Goal: Information Seeking & Learning: Understand process/instructions

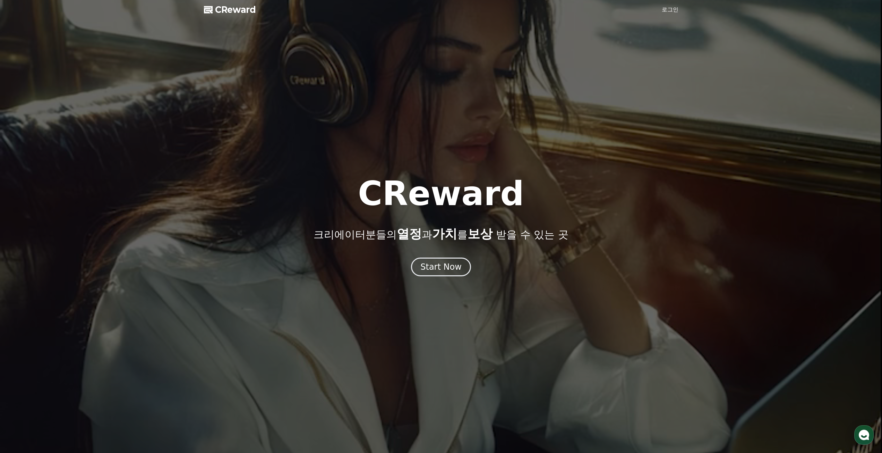
click at [0, 0] on div "CReward 로그인 CReward 크리에이터분들의 열정 과 가치 를 보상 받을 수 있는 곳 Start Now 01 What is CRewar…" at bounding box center [0, 0] width 0 height 0
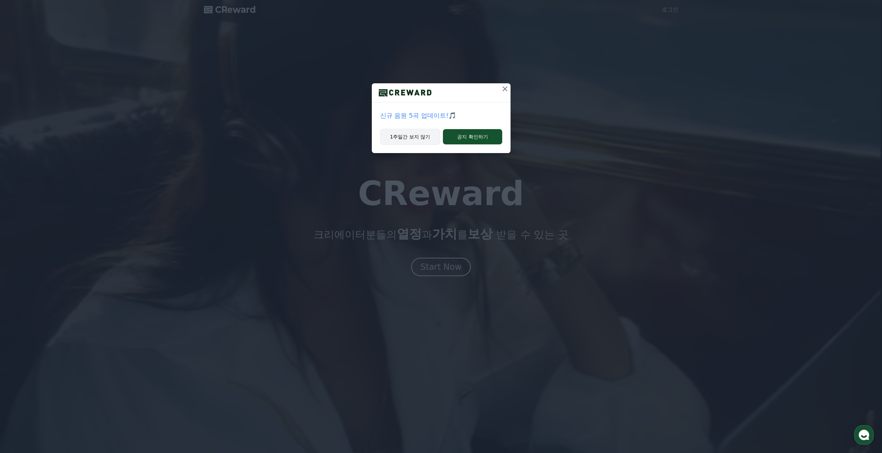
click at [420, 139] on button "1주일간 보지 않기" at bounding box center [410, 137] width 60 height 16
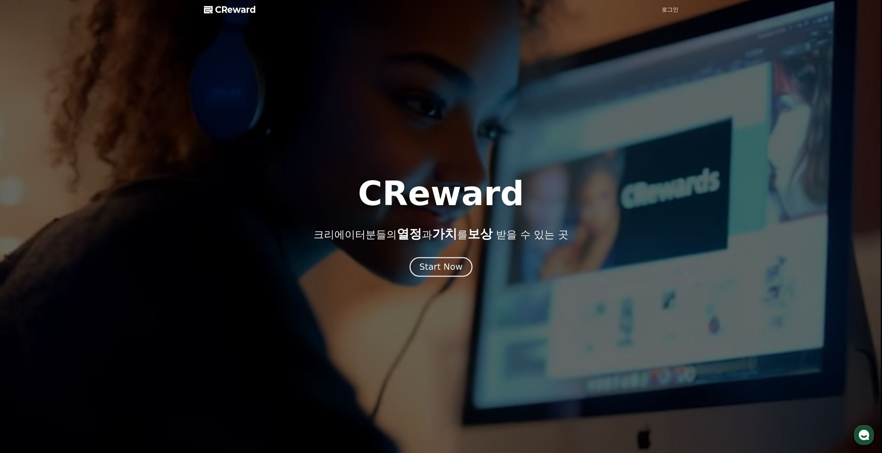
click at [439, 270] on div "Start Now" at bounding box center [440, 267] width 43 height 12
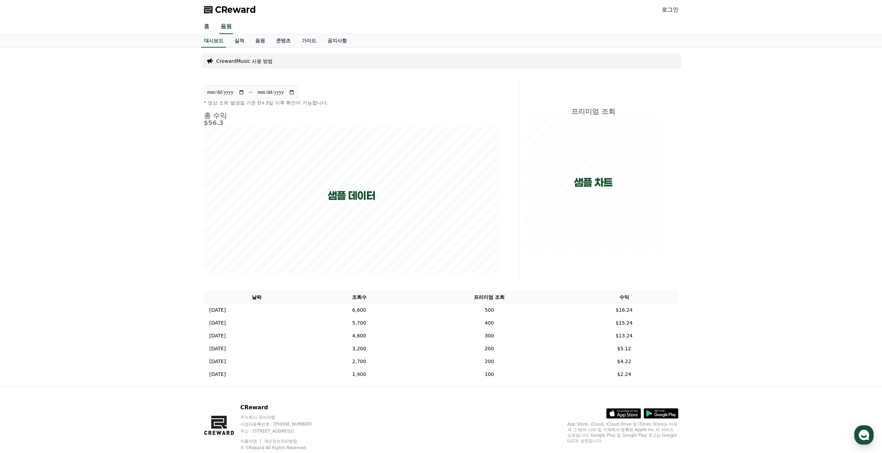
click at [674, 10] on link "로그인" at bounding box center [670, 10] width 17 height 8
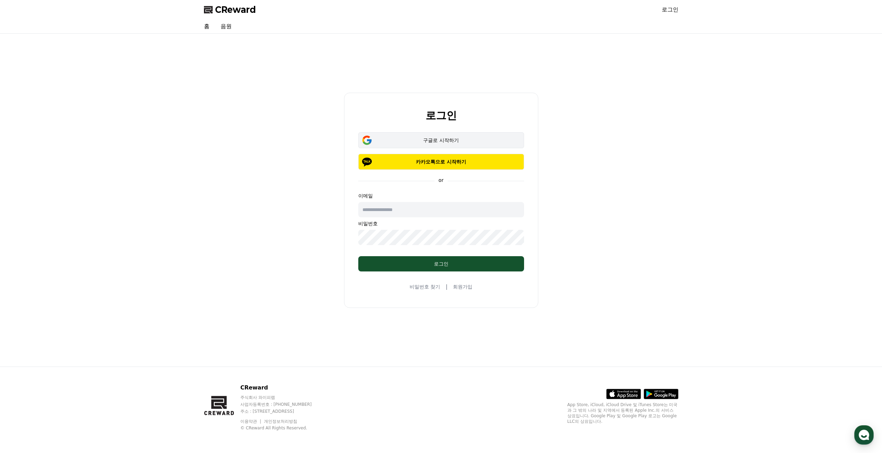
click at [468, 143] on div "구글로 시작하기" at bounding box center [441, 140] width 146 height 7
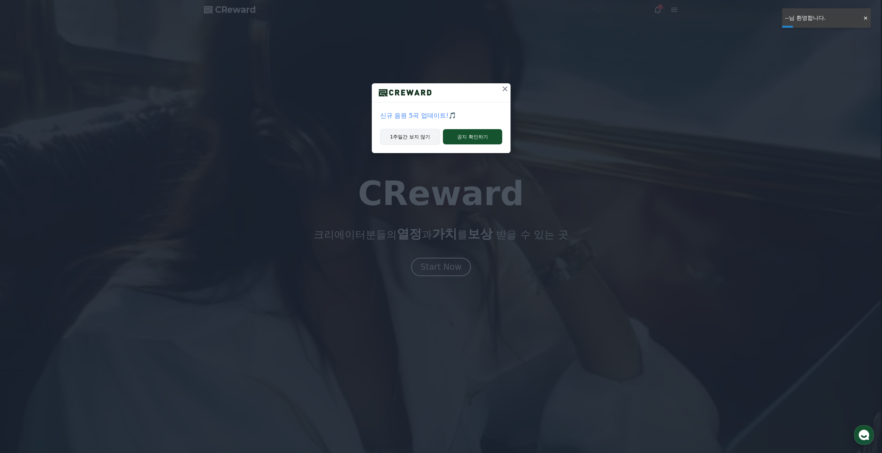
click at [410, 140] on button "1주일간 보지 않기" at bounding box center [410, 137] width 60 height 16
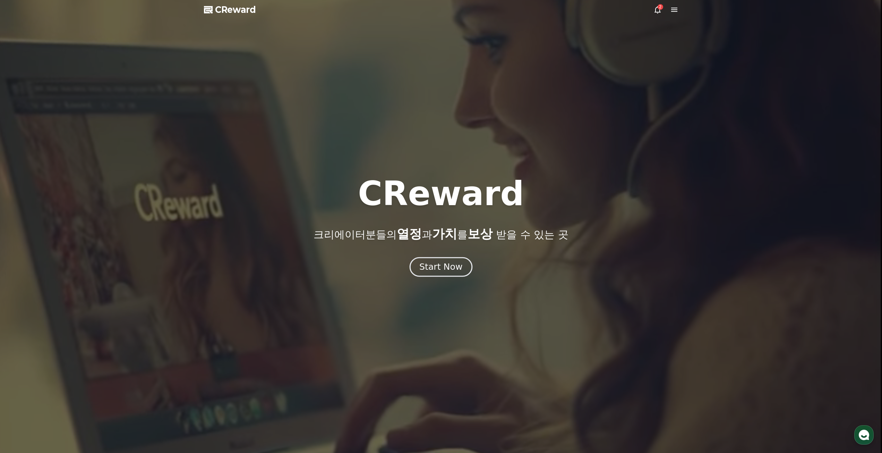
click at [456, 272] on div "Start Now" at bounding box center [440, 267] width 43 height 12
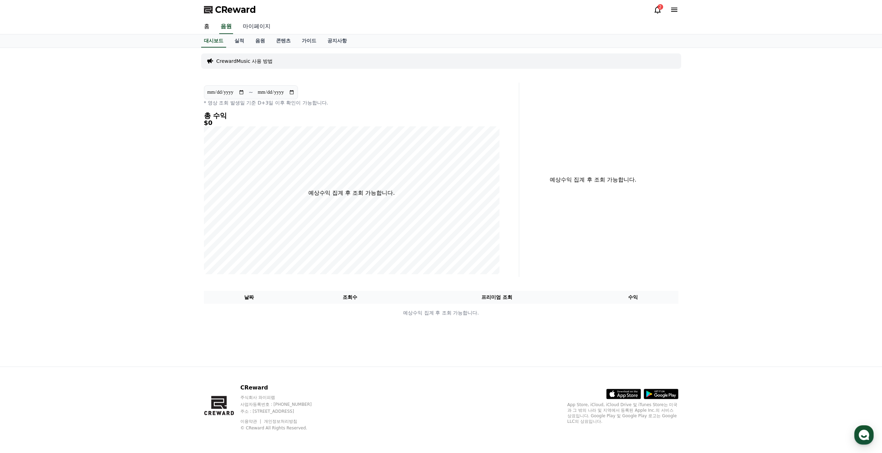
click at [259, 25] on link "마이페이지" at bounding box center [256, 26] width 39 height 15
select select "**********"
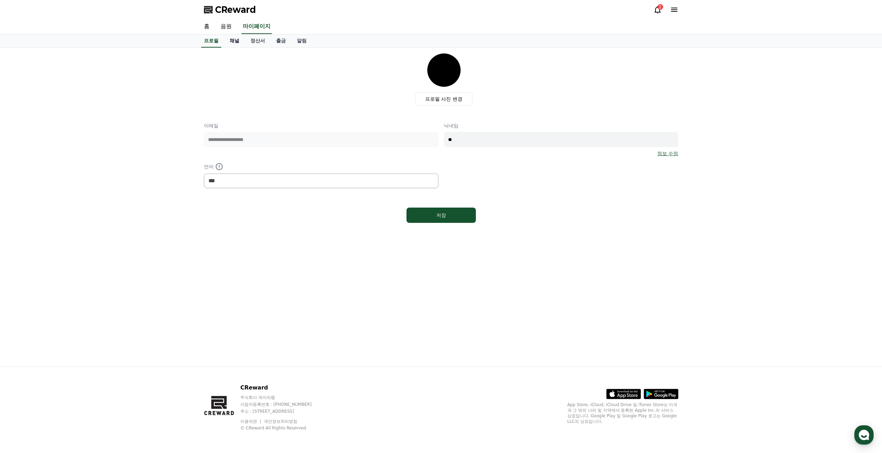
click at [231, 42] on link "채널" at bounding box center [234, 40] width 21 height 13
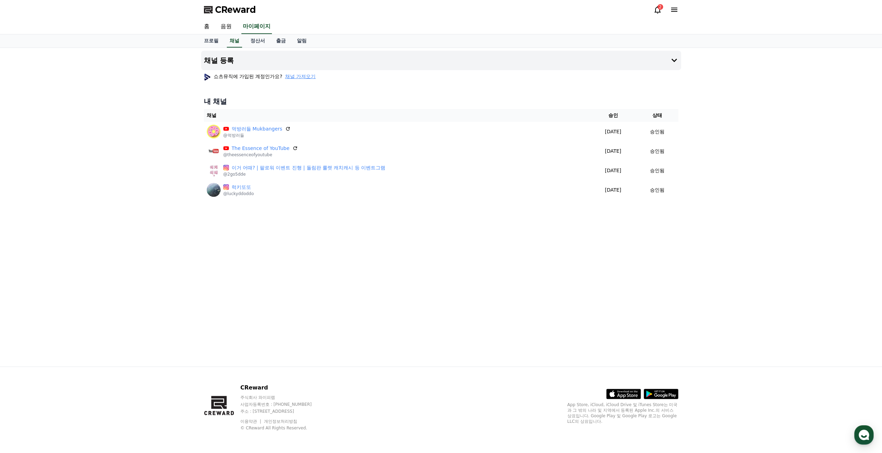
click at [303, 79] on span "채널 가져오기" at bounding box center [300, 76] width 31 height 7
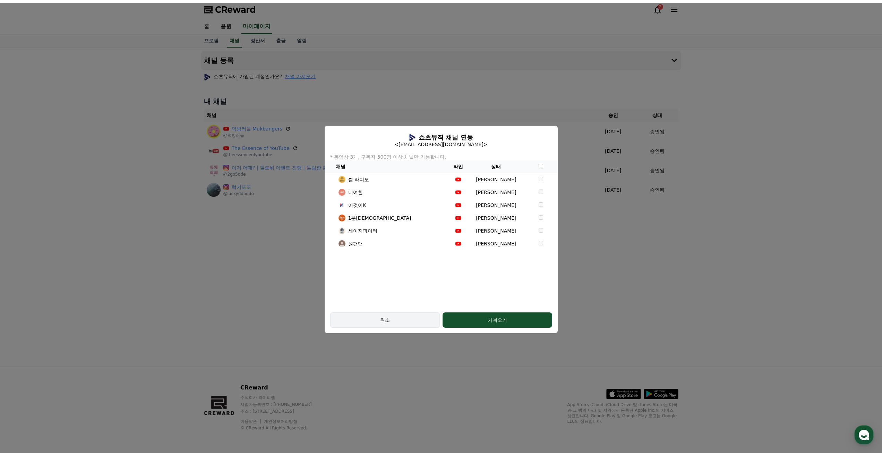
click at [390, 321] on div "취소" at bounding box center [385, 319] width 90 height 7
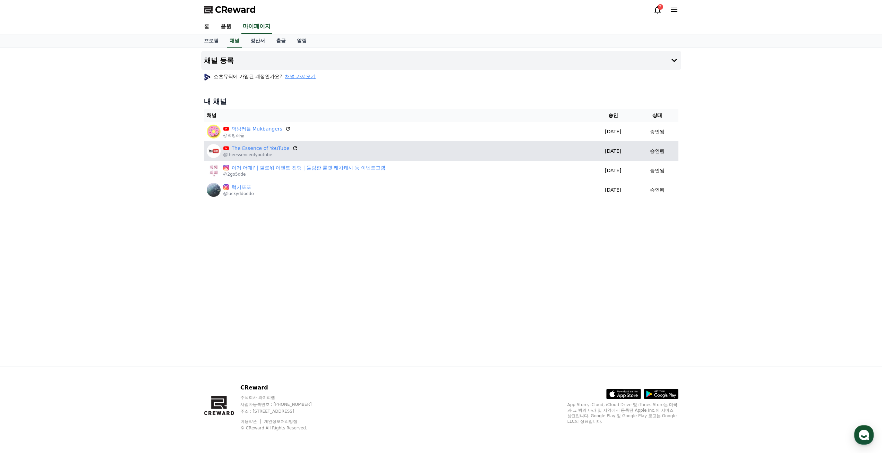
click at [292, 148] on icon at bounding box center [295, 148] width 6 height 6
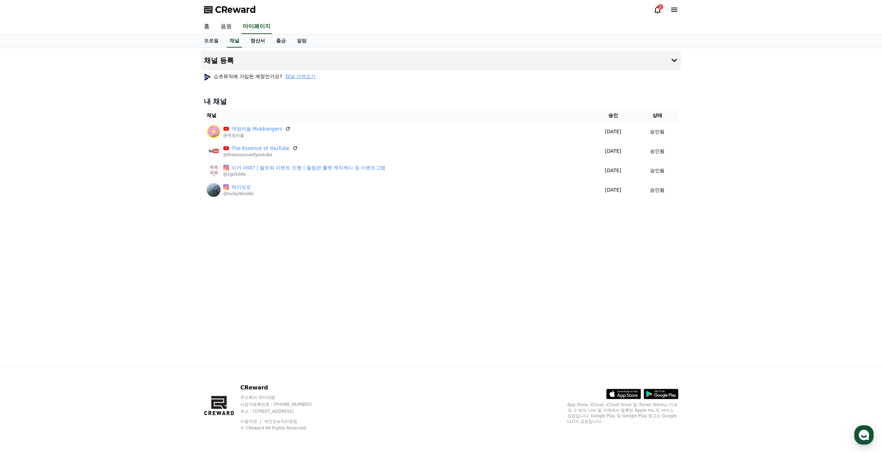
click at [258, 43] on link "정산서" at bounding box center [258, 40] width 26 height 13
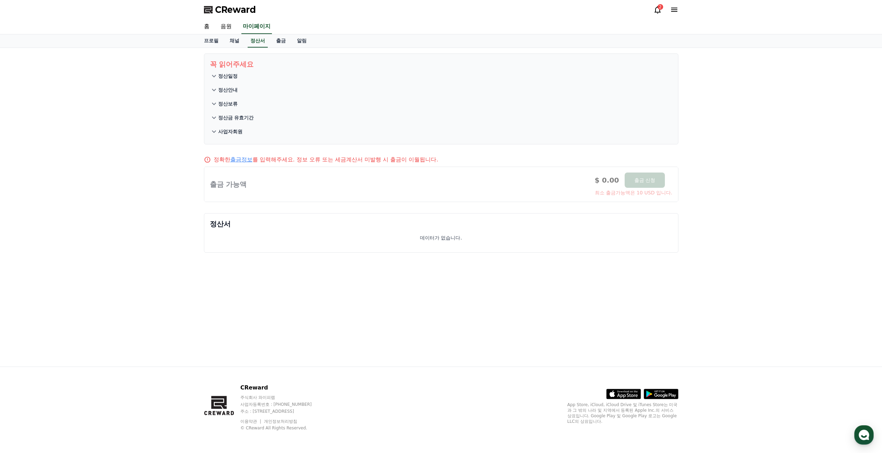
click at [235, 78] on p "정산일정" at bounding box center [227, 76] width 19 height 7
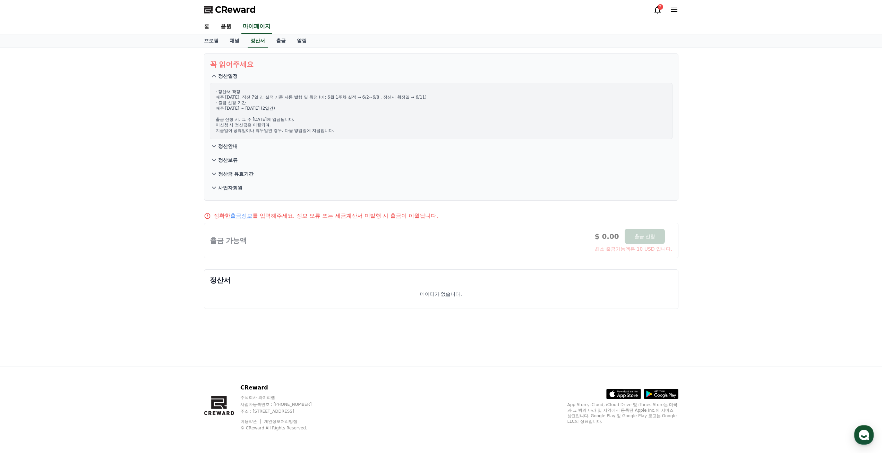
click at [234, 150] on button "정산안내" at bounding box center [441, 146] width 463 height 14
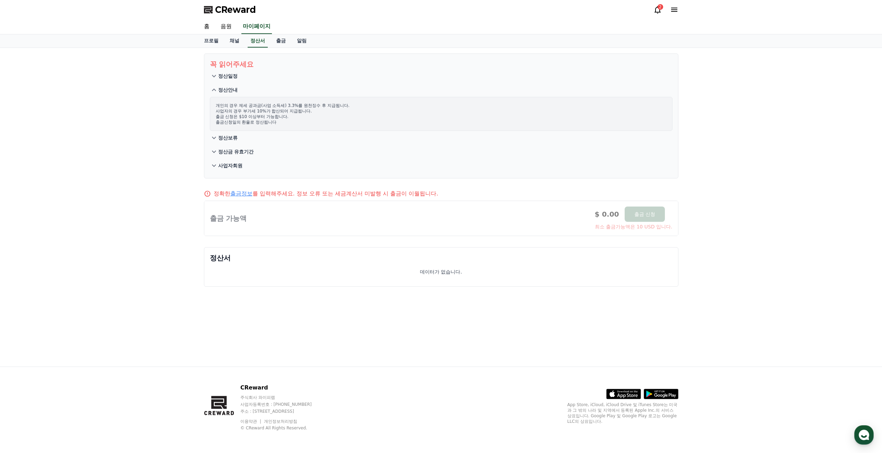
click at [224, 135] on p "정산보류" at bounding box center [227, 137] width 19 height 7
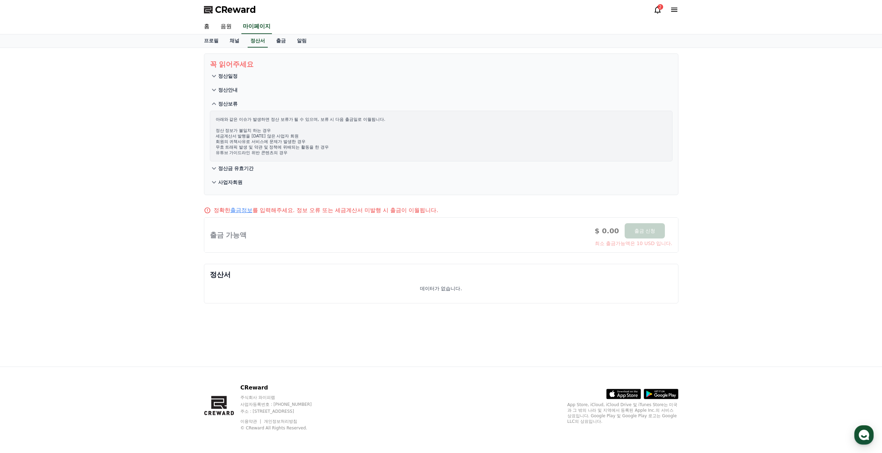
click at [251, 173] on button "정산금 유효기간" at bounding box center [441, 168] width 463 height 14
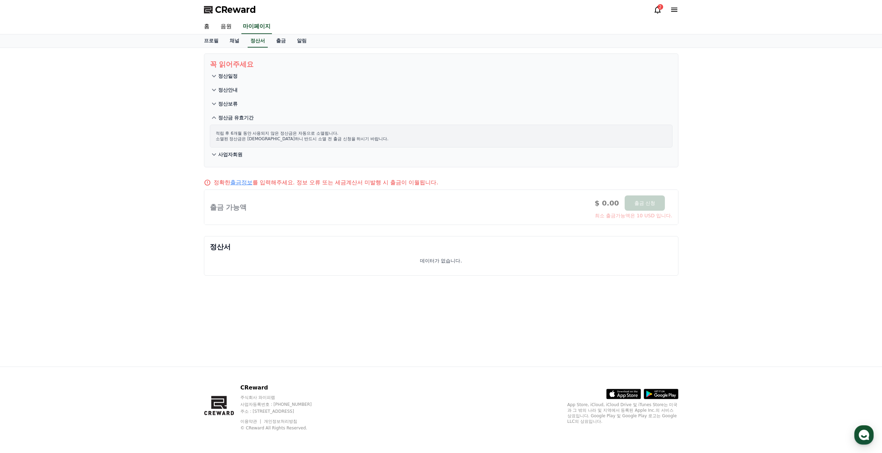
click at [233, 155] on p "사업자회원" at bounding box center [230, 154] width 24 height 7
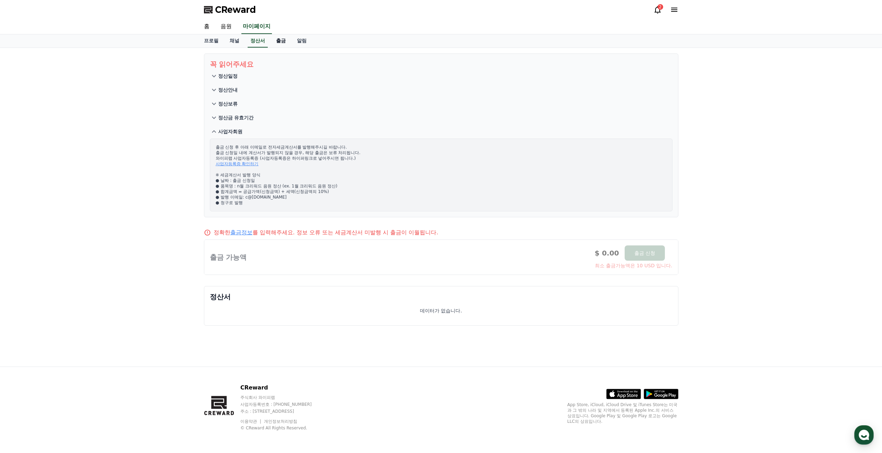
click at [287, 42] on link "출금" at bounding box center [281, 40] width 21 height 13
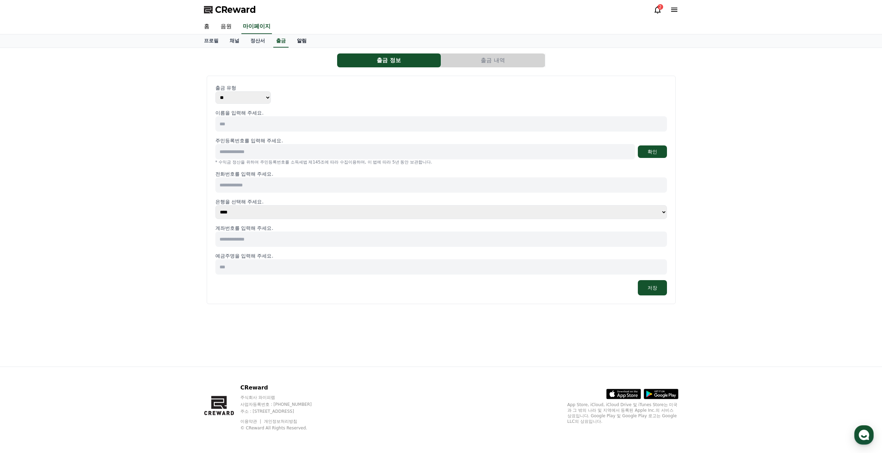
click at [295, 46] on link "알림" at bounding box center [301, 40] width 21 height 13
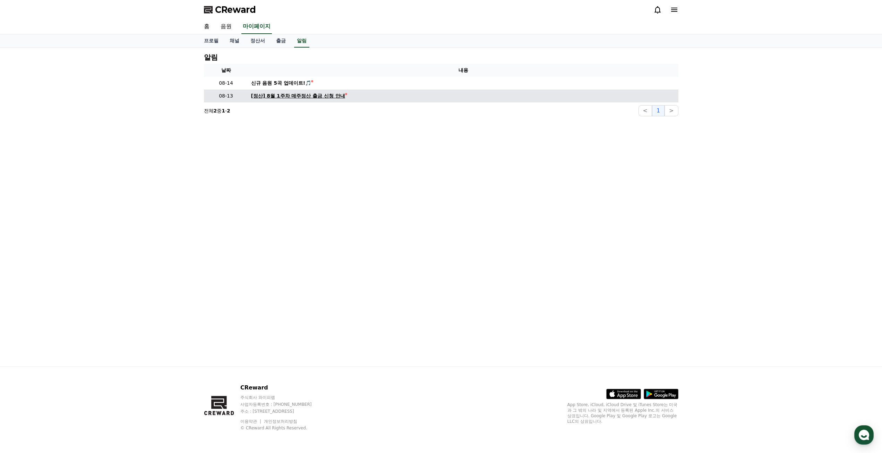
click at [298, 97] on div "[정산] 8월 1주차 매주정산 출금 신청 안내" at bounding box center [298, 95] width 94 height 7
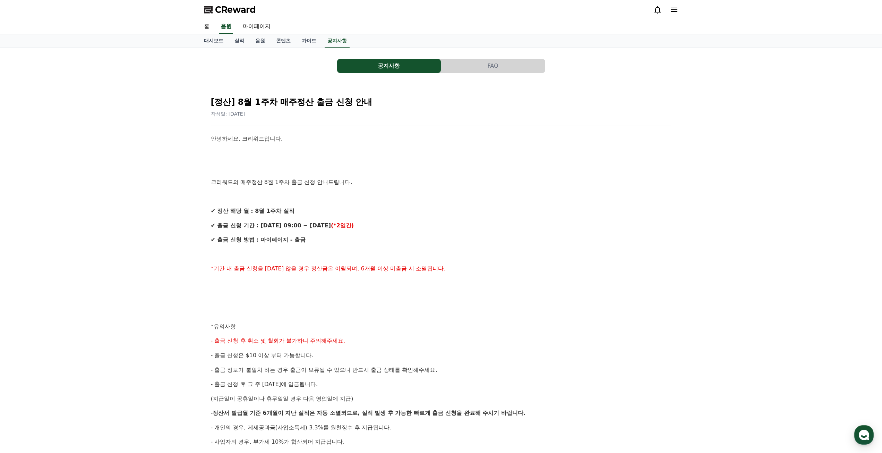
click at [244, 12] on span "CReward" at bounding box center [235, 9] width 41 height 11
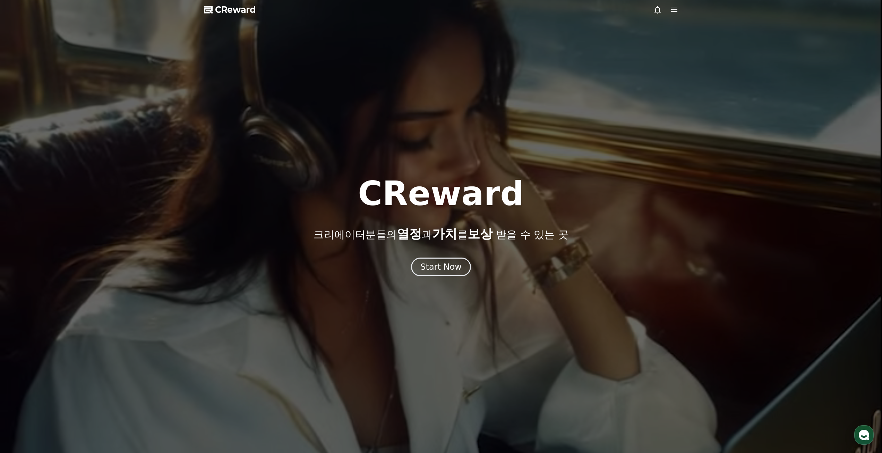
click at [232, 17] on div at bounding box center [441, 226] width 882 height 453
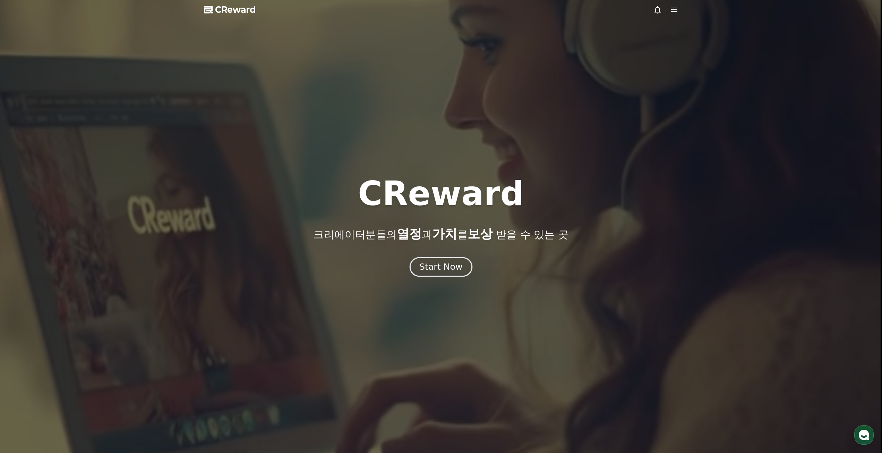
click at [435, 272] on div "Start Now" at bounding box center [440, 267] width 43 height 12
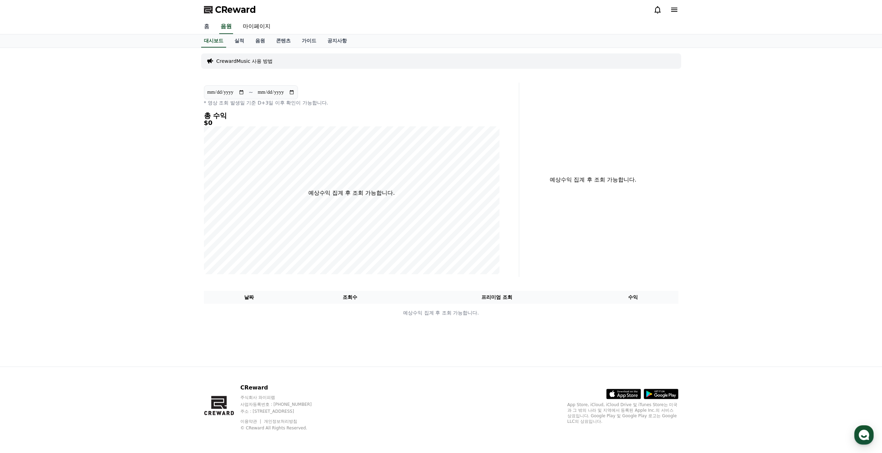
click at [201, 25] on link "홈" at bounding box center [206, 26] width 17 height 15
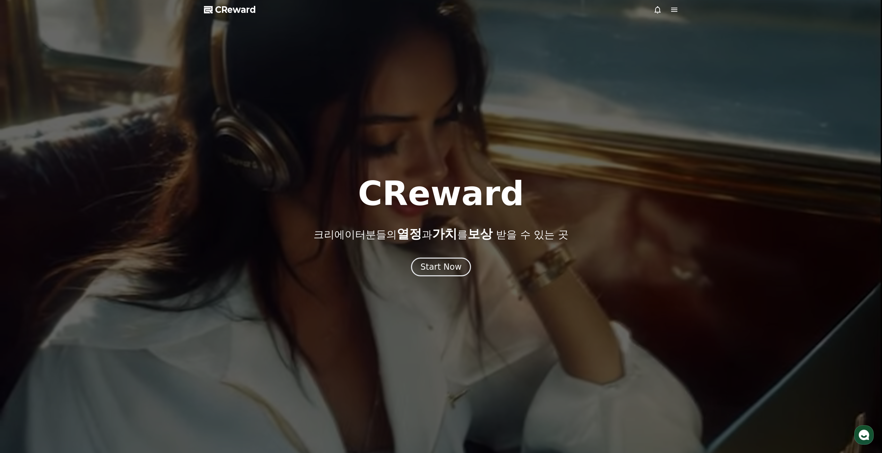
click at [434, 255] on div "CReward 크리에이터분들의 열정 과 가치 를 보상 받을 수 있는 곳 Start Now" at bounding box center [441, 226] width 882 height 99
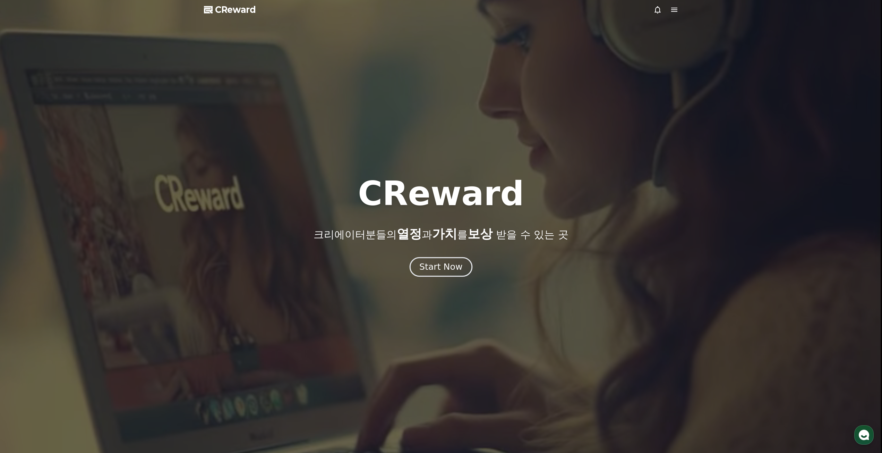
click at [434, 263] on div "Start Now" at bounding box center [440, 267] width 43 height 12
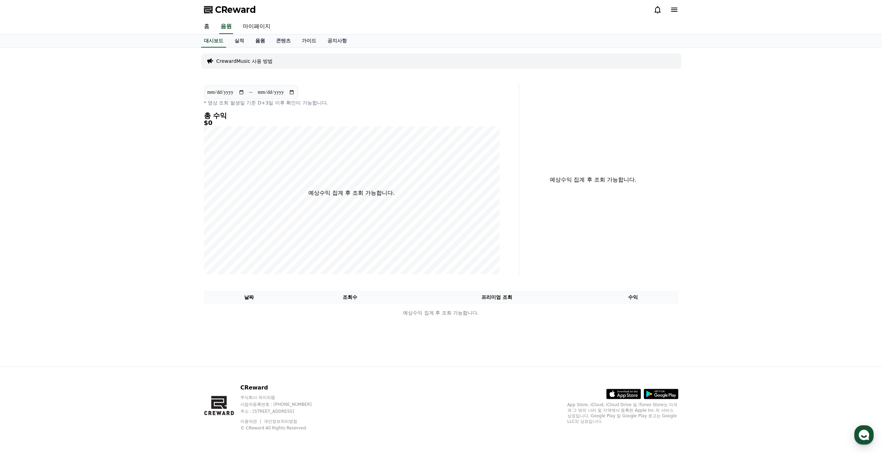
click at [263, 42] on link "음원" at bounding box center [260, 40] width 21 height 13
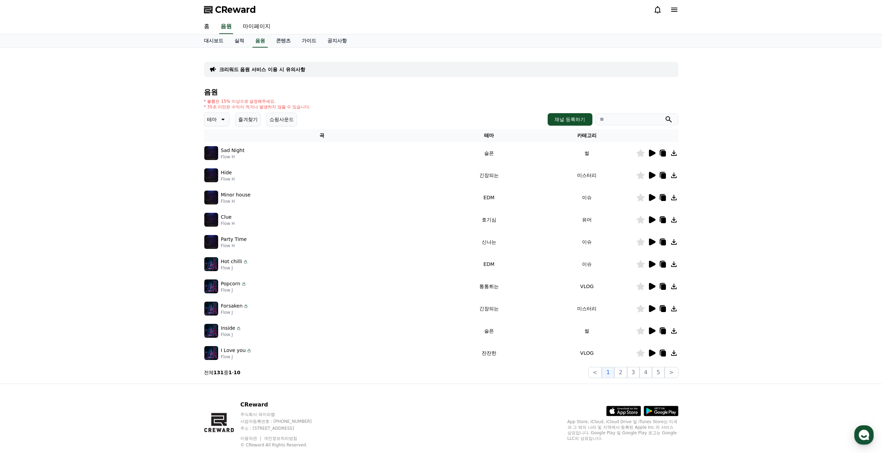
click at [224, 122] on icon at bounding box center [222, 119] width 8 height 8
click at [219, 119] on icon at bounding box center [222, 119] width 8 height 8
click at [648, 375] on button "4" at bounding box center [646, 372] width 12 height 11
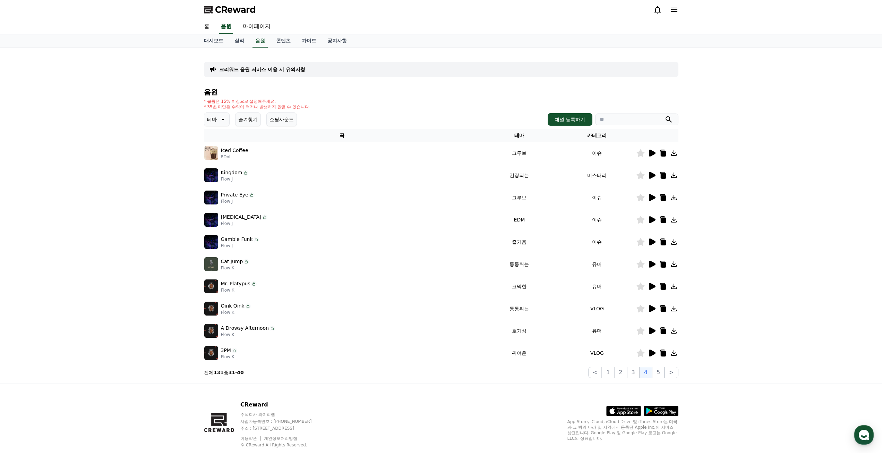
click at [653, 150] on icon at bounding box center [652, 153] width 8 height 8
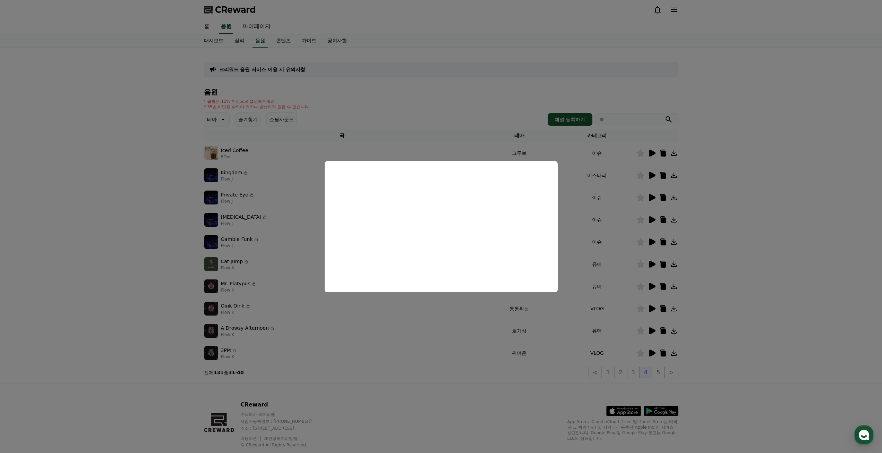
click at [750, 187] on button "close modal" at bounding box center [441, 226] width 882 height 453
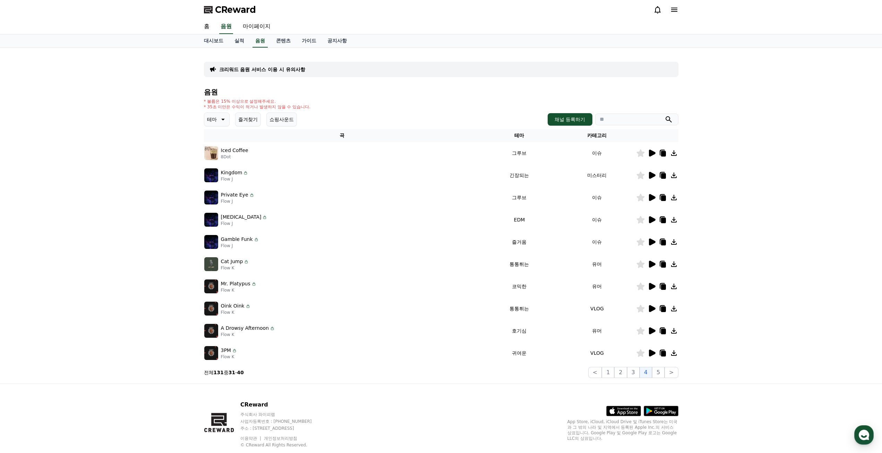
click at [648, 174] on icon at bounding box center [652, 175] width 8 height 8
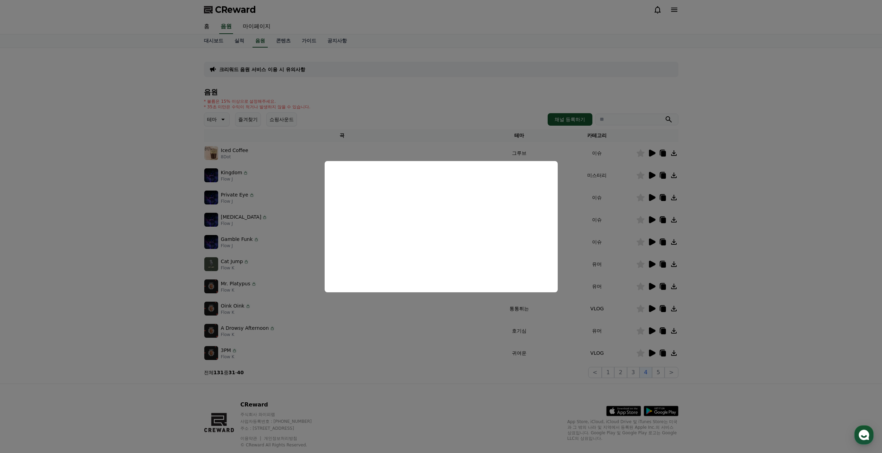
click at [688, 163] on button "close modal" at bounding box center [441, 226] width 882 height 453
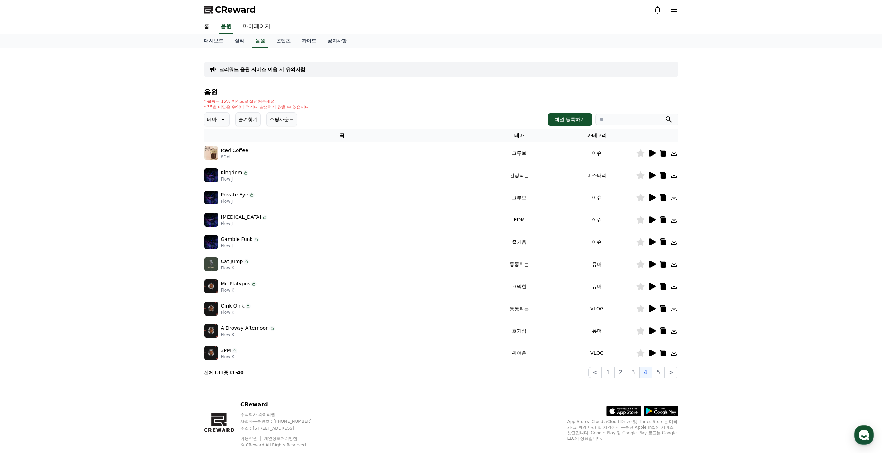
click at [282, 68] on p "크리워드 음원 서비스 이용 시 유의사항" at bounding box center [262, 69] width 86 height 7
click at [650, 201] on icon at bounding box center [652, 197] width 7 height 7
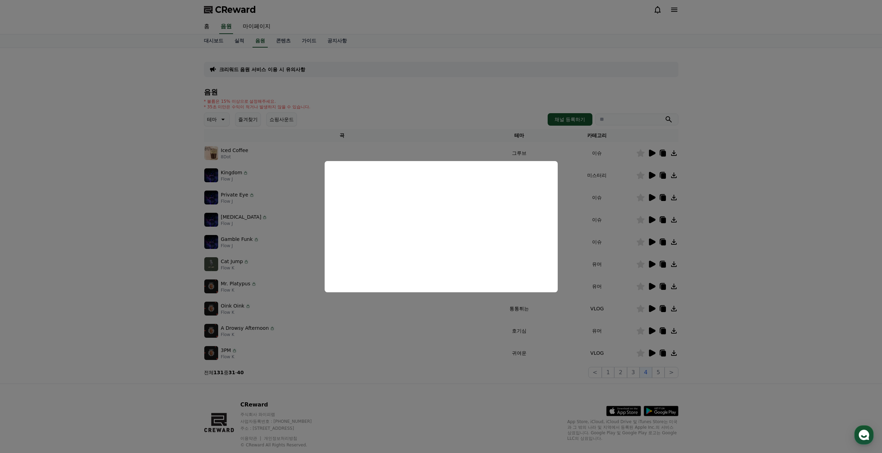
click at [648, 221] on button "close modal" at bounding box center [441, 226] width 882 height 453
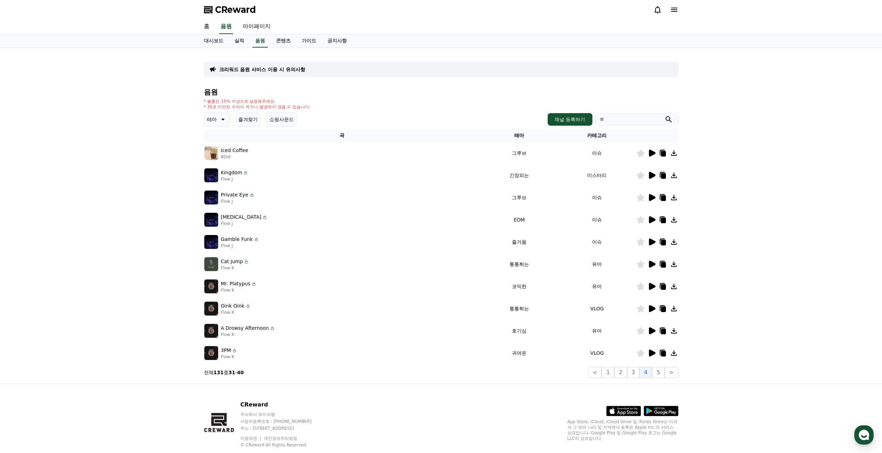
click at [649, 221] on icon at bounding box center [652, 219] width 7 height 7
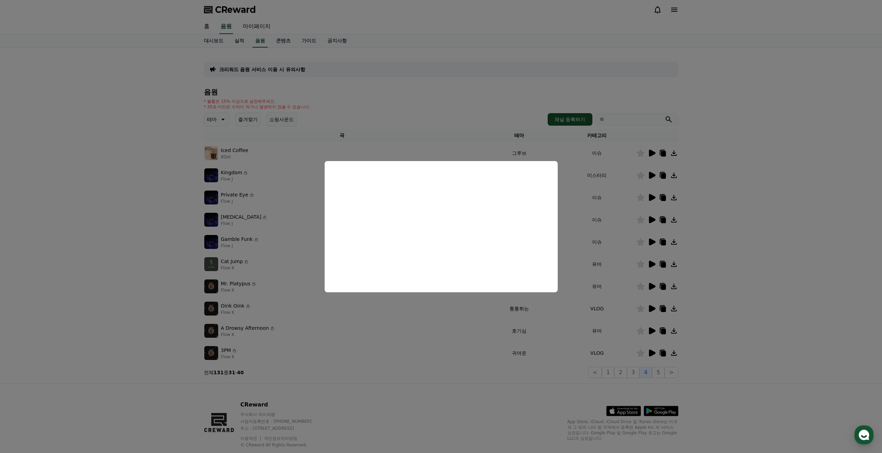
click at [726, 244] on button "close modal" at bounding box center [441, 226] width 882 height 453
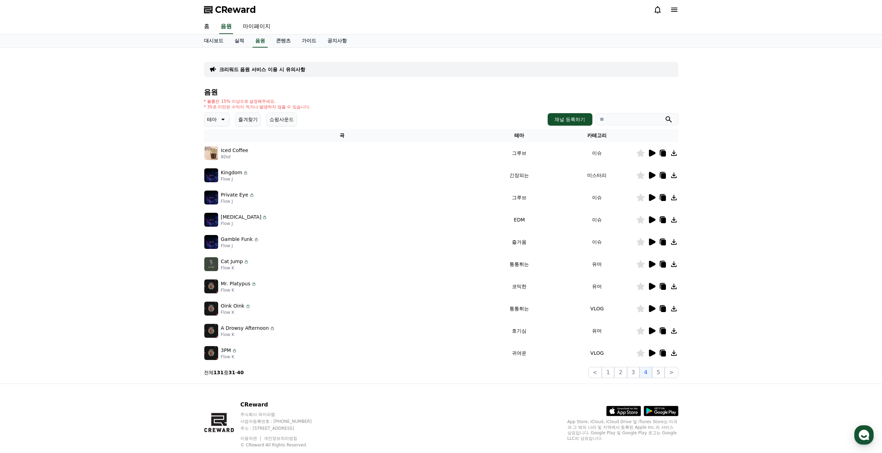
click at [649, 243] on icon at bounding box center [652, 242] width 8 height 8
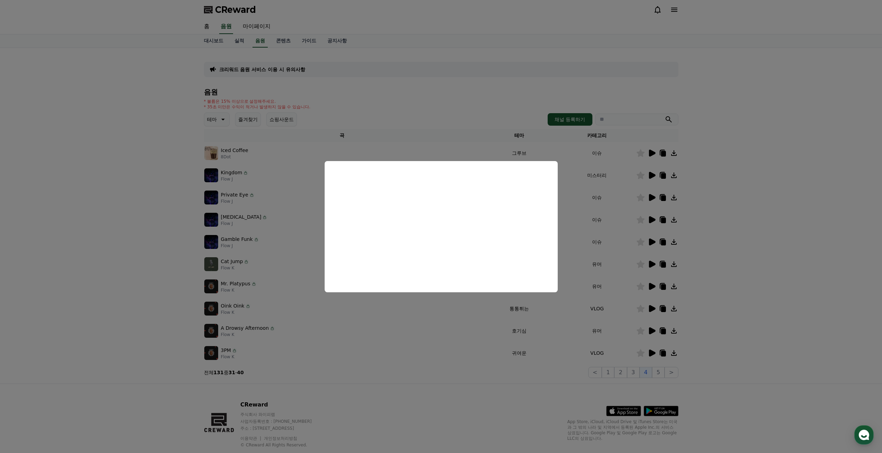
click at [721, 249] on button "close modal" at bounding box center [441, 226] width 882 height 453
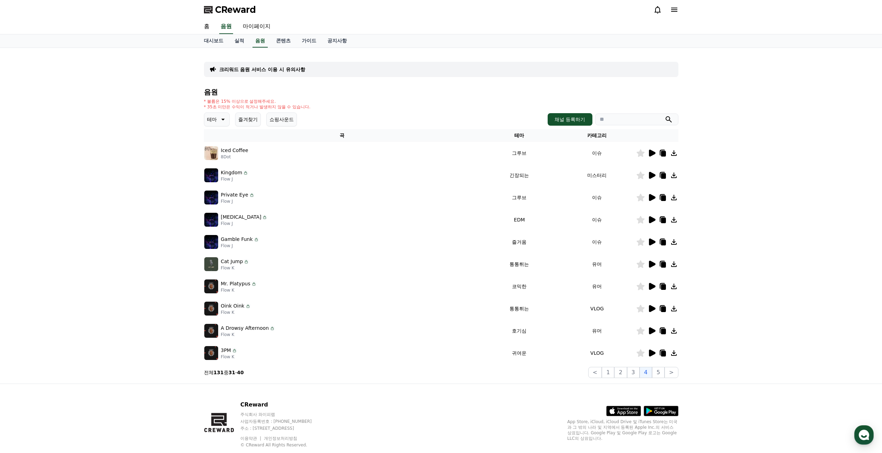
click at [656, 265] on icon at bounding box center [652, 264] width 8 height 8
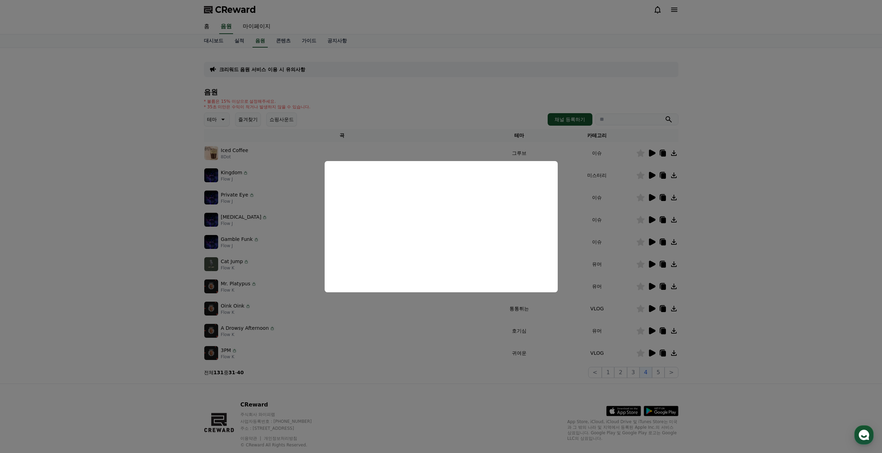
click at [652, 276] on button "close modal" at bounding box center [441, 226] width 882 height 453
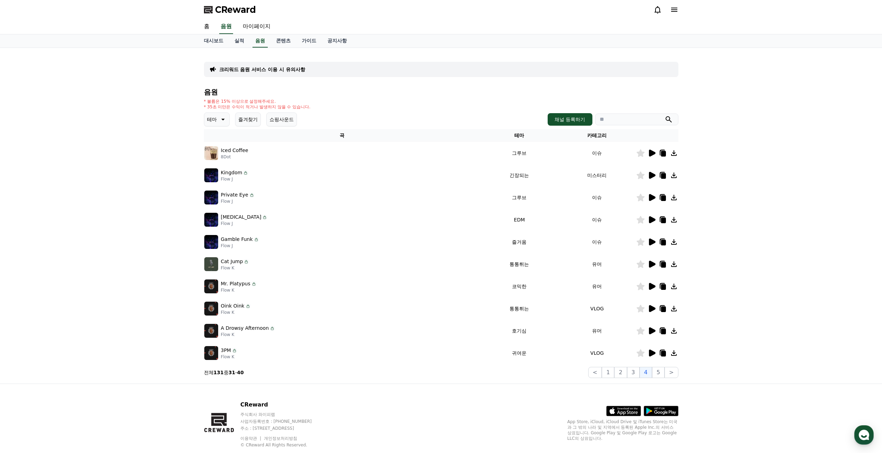
click at [650, 286] on icon at bounding box center [652, 286] width 7 height 7
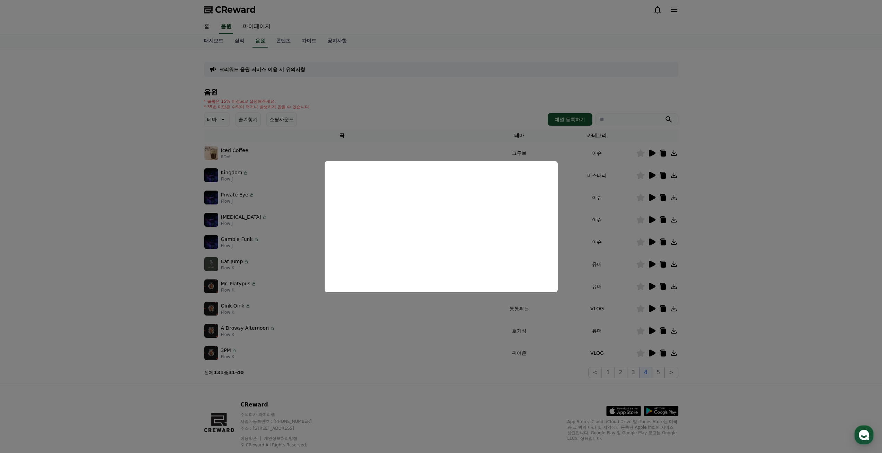
click at [688, 304] on button "close modal" at bounding box center [441, 226] width 882 height 453
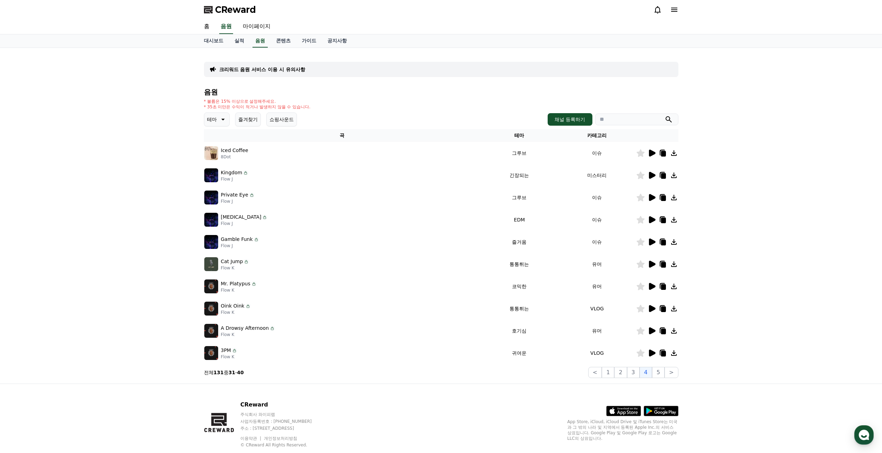
click at [648, 311] on icon at bounding box center [652, 308] width 8 height 8
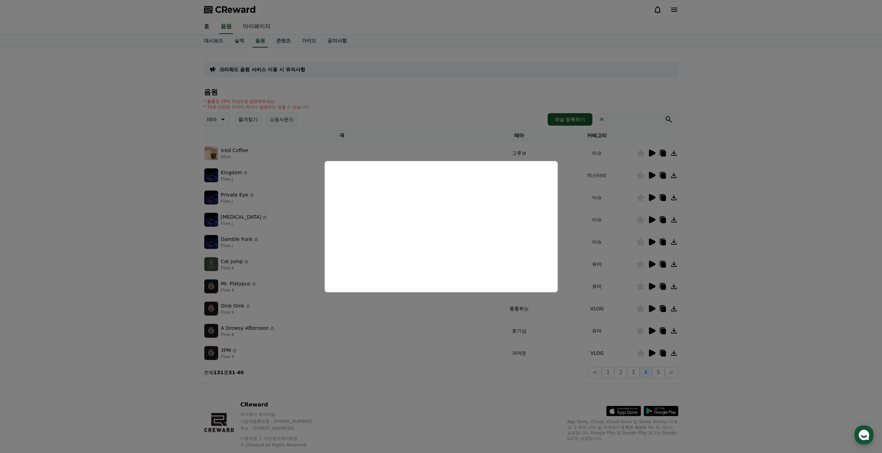
click at [725, 317] on button "close modal" at bounding box center [441, 226] width 882 height 453
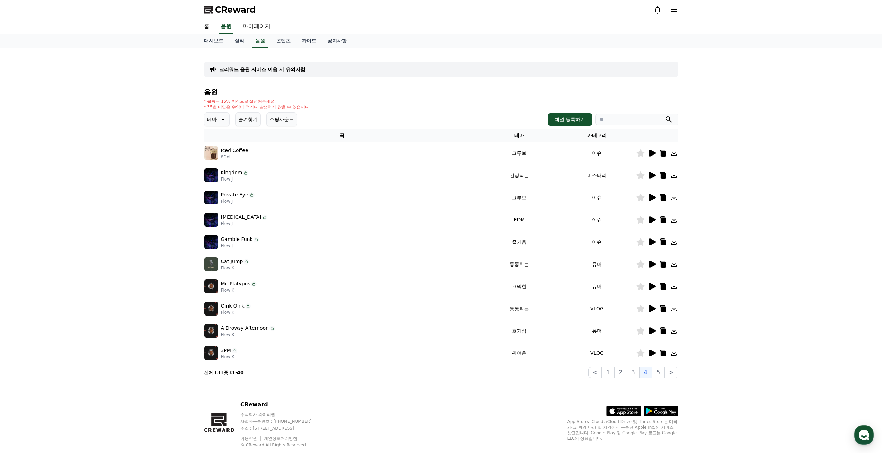
click at [650, 331] on icon at bounding box center [652, 330] width 7 height 7
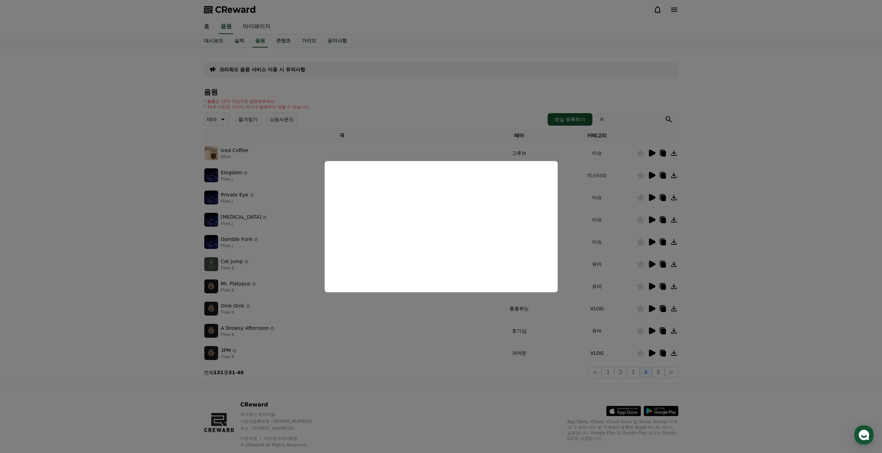
click at [729, 359] on button "close modal" at bounding box center [441, 226] width 882 height 453
click at [648, 354] on icon at bounding box center [652, 353] width 8 height 8
click at [55, 232] on button "close modal" at bounding box center [441, 226] width 882 height 453
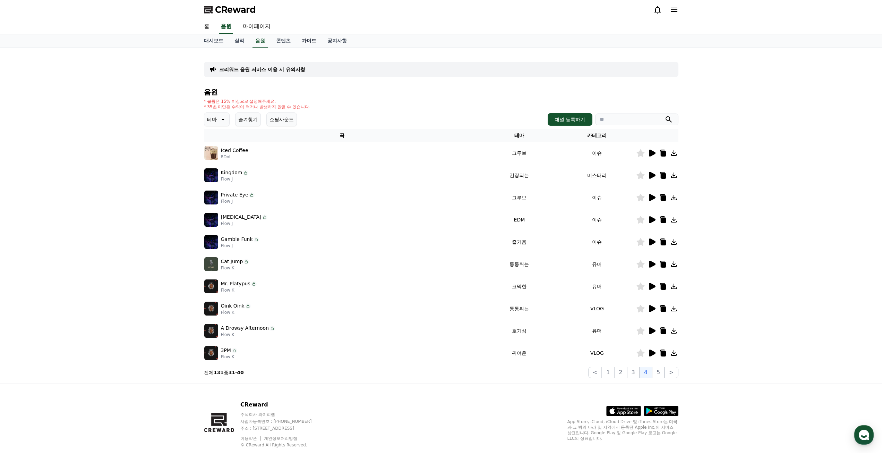
click at [303, 43] on link "가이드" at bounding box center [309, 40] width 26 height 13
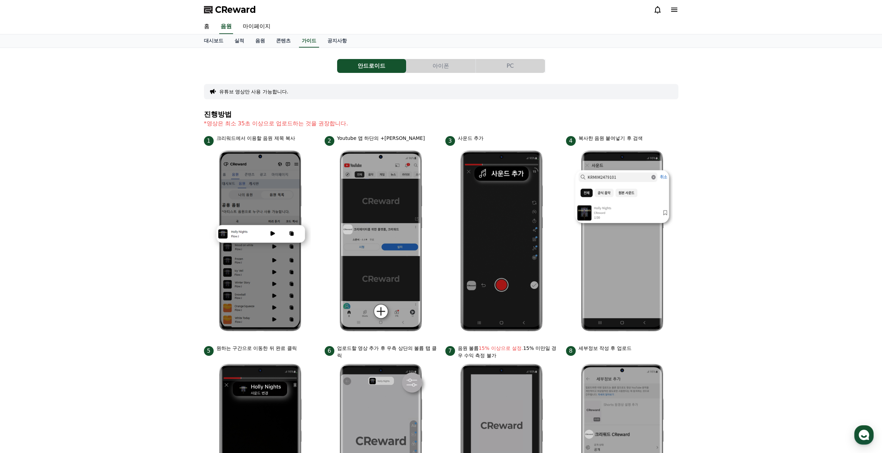
click at [507, 70] on button "PC" at bounding box center [510, 66] width 69 height 14
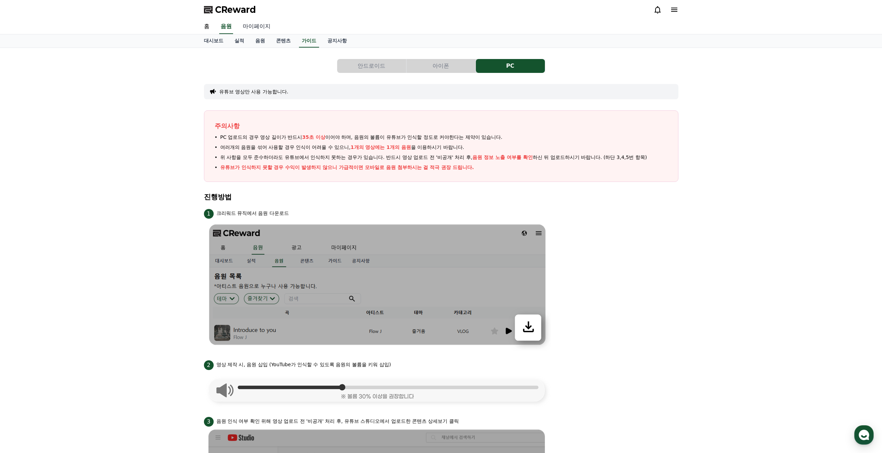
click at [254, 27] on link "마이페이지" at bounding box center [256, 26] width 39 height 15
select select "**********"
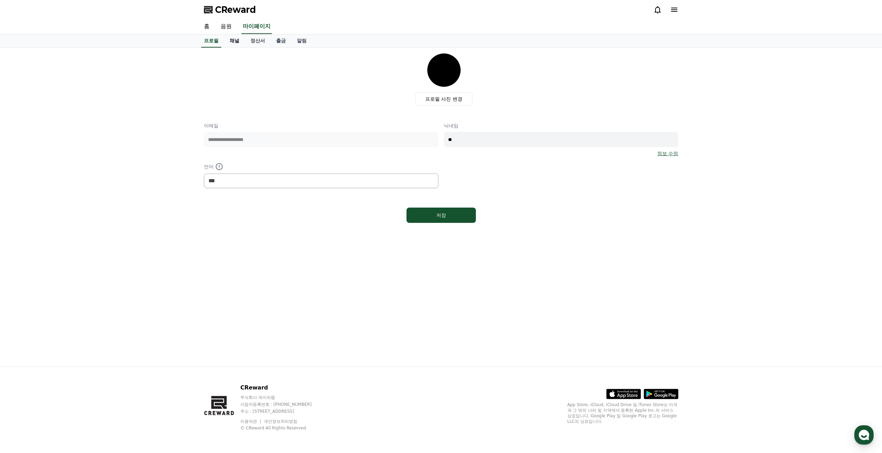
click at [239, 43] on link "채널" at bounding box center [234, 40] width 21 height 13
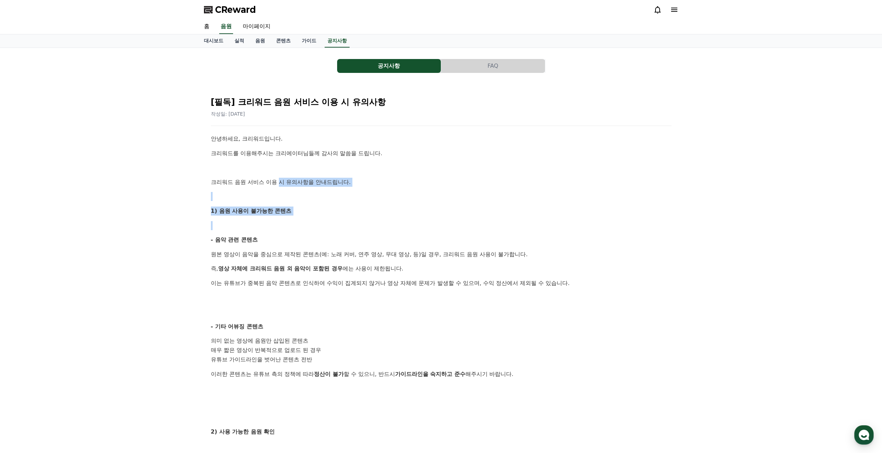
drag, startPoint x: 280, startPoint y: 177, endPoint x: 316, endPoint y: 222, distance: 57.8
click at [315, 222] on div "안녕하세요, 크리워드입니다. 크리워드를 이용해주시는 크리에이터님들께 감사의 말씀을 드립니다. 크리워드 음원 서비스 이용 시 유의사항을 안내드립…" at bounding box center [441, 364] width 461 height 461
click at [316, 222] on p at bounding box center [441, 225] width 461 height 9
drag, startPoint x: 322, startPoint y: 232, endPoint x: 330, endPoint y: 243, distance: 13.6
click at [330, 243] on div "안녕하세요, 크리워드입니다. 크리워드를 이용해주시는 크리에이터님들께 감사의 말씀을 드립니다. 크리워드 음원 서비스 이용 시 유의사항을 안내드립…" at bounding box center [441, 364] width 461 height 461
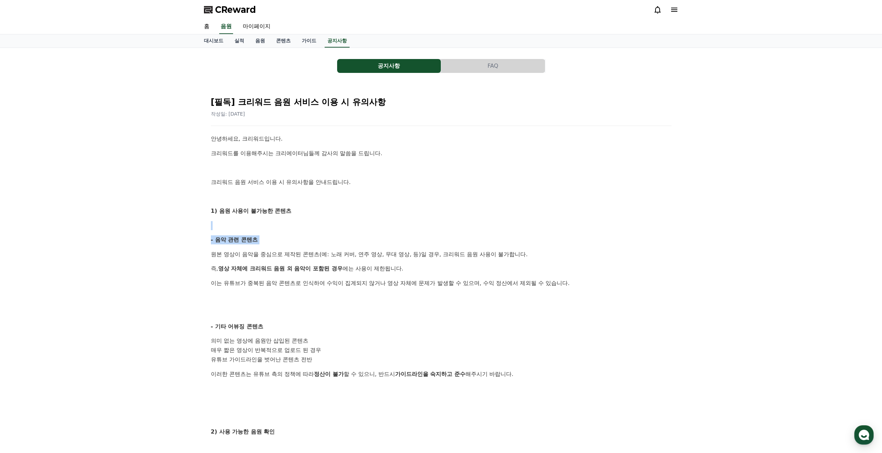
click at [330, 243] on p "- 음악 관련 콘텐츠" at bounding box center [441, 239] width 461 height 9
drag, startPoint x: 359, startPoint y: 241, endPoint x: 439, endPoint y: 250, distance: 80.3
click at [438, 250] on div "안녕하세요, 크리워드입니다. 크리워드를 이용해주시는 크리에이터님들께 감사의 말씀을 드립니다. 크리워드 음원 서비스 이용 시 유의사항을 안내드립…" at bounding box center [441, 364] width 461 height 461
click at [439, 250] on p "원본 영상이 음악을 중심으로 제작된 콘텐츠(예: 노래 커버, 연주 영상, 무대 영상, 등)일 경우, 크리워드 음원 사용이 불가합니다." at bounding box center [441, 254] width 461 height 9
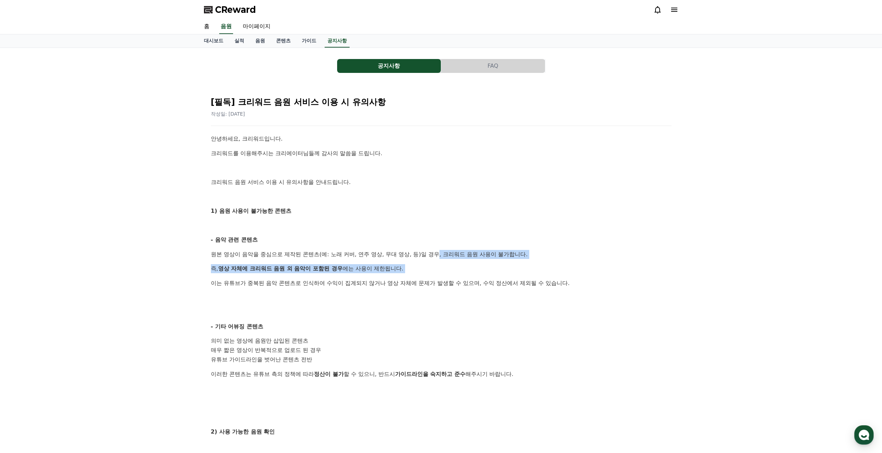
drag, startPoint x: 439, startPoint y: 250, endPoint x: 444, endPoint y: 267, distance: 17.9
click at [444, 267] on div "안녕하세요, 크리워드입니다. 크리워드를 이용해주시는 크리에이터님들께 감사의 말씀을 드립니다. 크리워드 음원 서비스 이용 시 유의사항을 안내드립…" at bounding box center [441, 364] width 461 height 461
click at [444, 267] on p "즉, 영상 자체에 크리워드 음원 외 음악이 포함된 경우 에는 사용이 제한됩니다." at bounding box center [441, 268] width 461 height 9
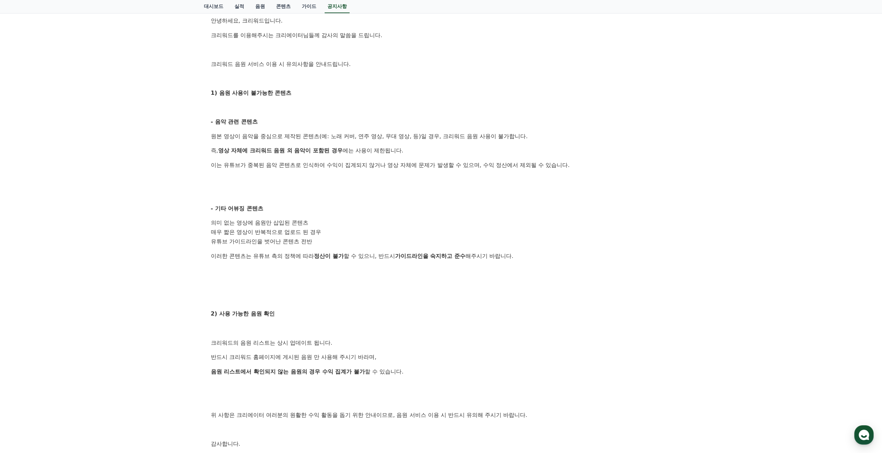
scroll to position [139, 0]
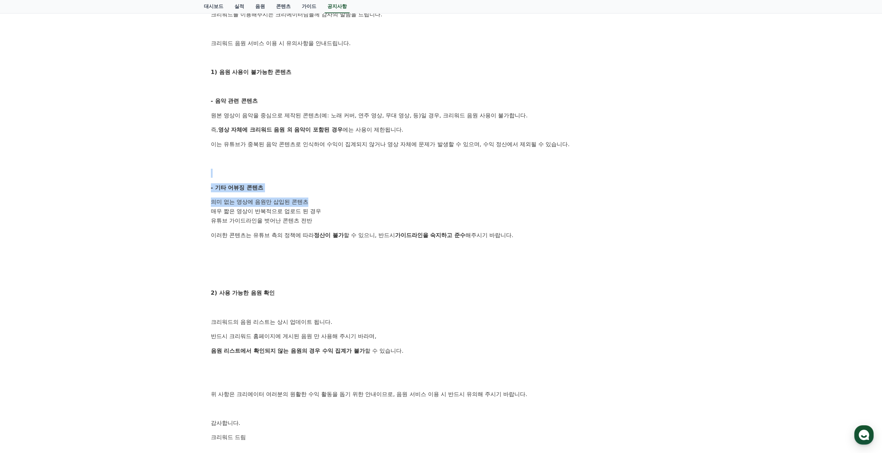
drag, startPoint x: 276, startPoint y: 166, endPoint x: 340, endPoint y: 205, distance: 75.5
click at [338, 204] on div "안녕하세요, 크리워드입니다. 크리워드를 이용해주시는 크리에이터님들께 감사의 말씀을 드립니다. 크리워드 음원 서비스 이용 시 유의사항을 안내드립…" at bounding box center [441, 225] width 461 height 461
click at [340, 205] on li "의미 없는 영상에 음원만 삽입된 콘텐츠" at bounding box center [441, 201] width 461 height 9
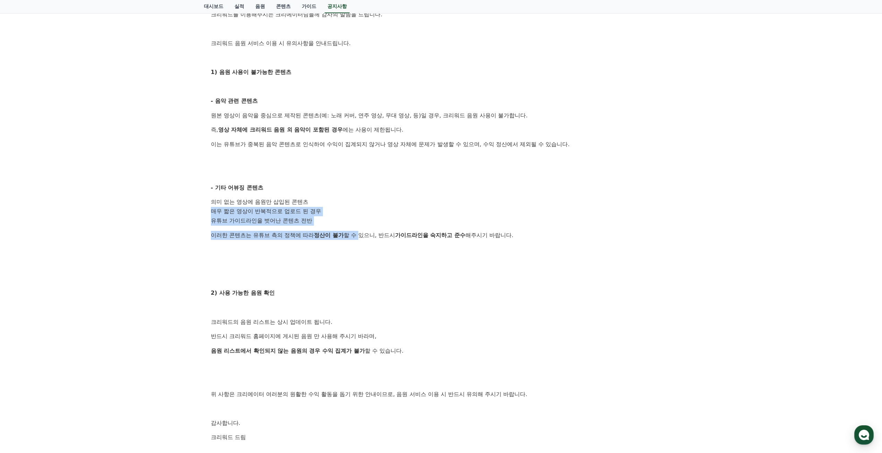
drag, startPoint x: 355, startPoint y: 221, endPoint x: 359, endPoint y: 229, distance: 8.8
click at [359, 229] on div "안녕하세요, 크리워드입니다. 크리워드를 이용해주시는 크리에이터님들께 감사의 말씀을 드립니다. 크리워드 음원 서비스 이용 시 유의사항을 안내드립…" at bounding box center [441, 225] width 461 height 461
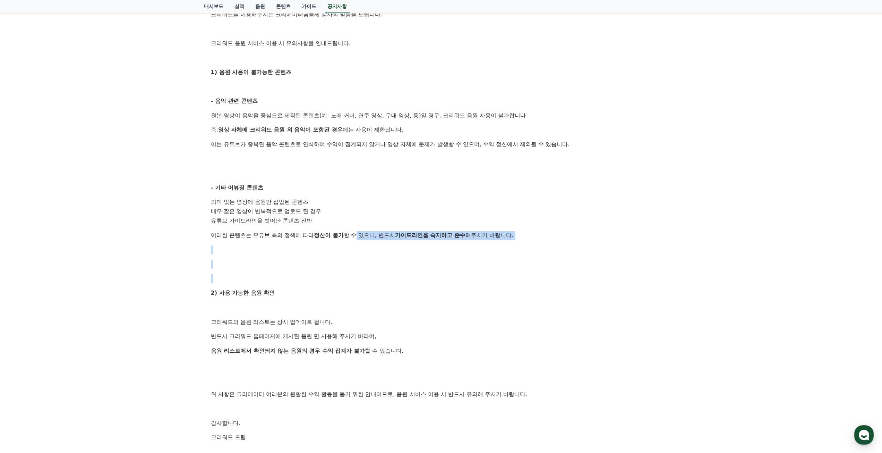
drag, startPoint x: 359, startPoint y: 229, endPoint x: 381, endPoint y: 267, distance: 44.0
click at [381, 267] on div "안녕하세요, 크리워드입니다. 크리워드를 이용해주시는 크리에이터님들께 감사의 말씀을 드립니다. 크리워드 음원 서비스 이용 시 유의사항을 안내드립…" at bounding box center [441, 225] width 461 height 461
click at [381, 267] on p at bounding box center [441, 263] width 461 height 9
drag, startPoint x: 391, startPoint y: 278, endPoint x: 397, endPoint y: 301, distance: 24.2
click at [397, 301] on div "안녕하세요, 크리워드입니다. 크리워드를 이용해주시는 크리에이터님들께 감사의 말씀을 드립니다. 크리워드 음원 서비스 이용 시 유의사항을 안내드립…" at bounding box center [441, 225] width 461 height 461
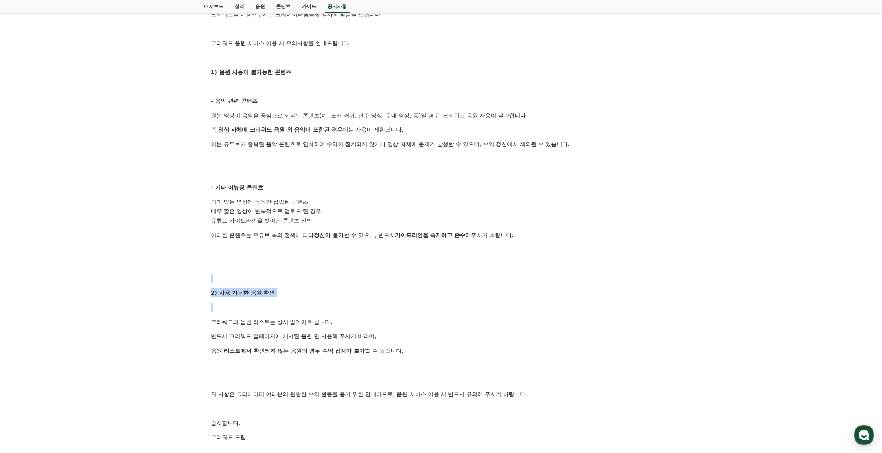
click at [397, 301] on div "안녕하세요, 크리워드입니다. 크리워드를 이용해주시는 크리에이터님들께 감사의 말씀을 드립니다. 크리워드 음원 서비스 이용 시 유의사항을 안내드립…" at bounding box center [441, 225] width 461 height 461
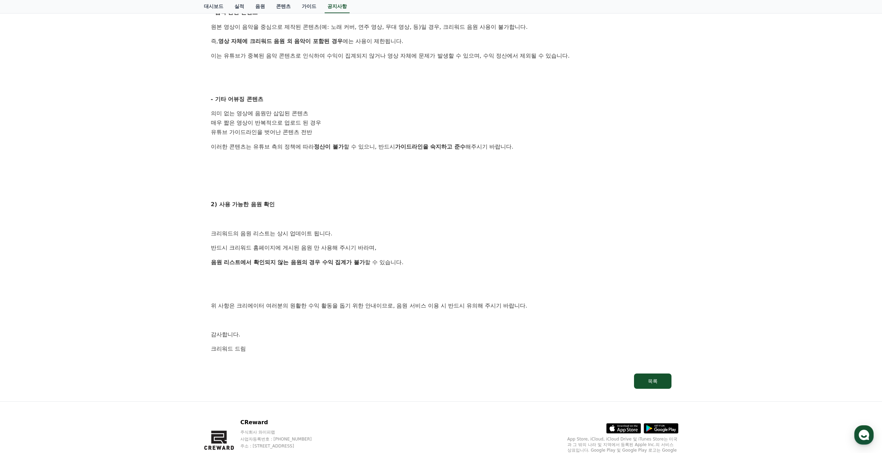
scroll to position [243, 0]
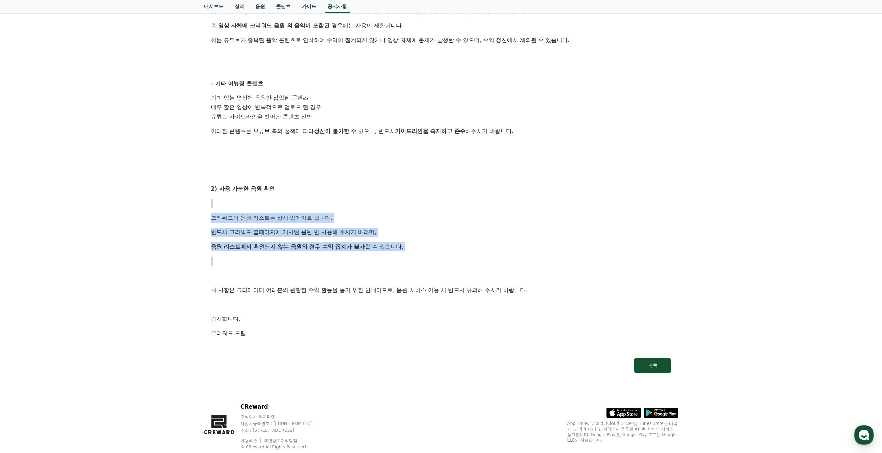
drag, startPoint x: 357, startPoint y: 206, endPoint x: 451, endPoint y: 265, distance: 111.6
click at [446, 262] on div "안녕하세요, 크리워드입니다. 크리워드를 이용해주시는 크리에이터님들께 감사의 말씀을 드립니다. 크리워드 음원 서비스 이용 시 유의사항을 안내드립…" at bounding box center [441, 121] width 461 height 461
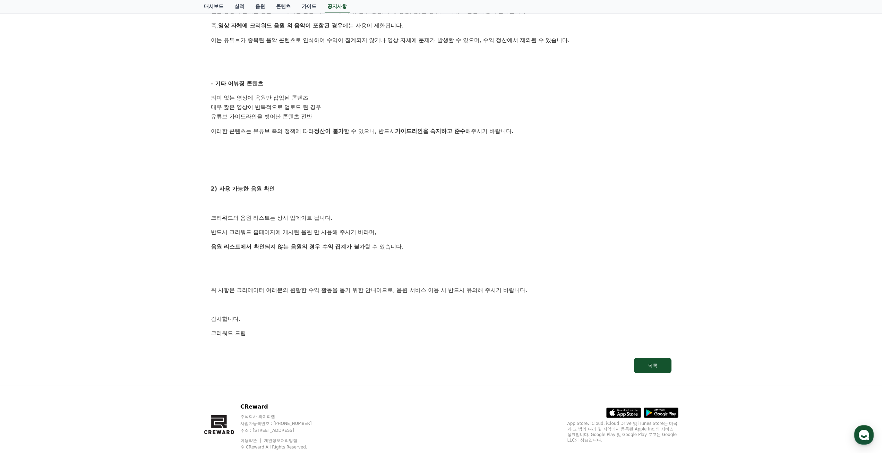
click at [452, 265] on div "안녕하세요, 크리워드입니다. 크리워드를 이용해주시는 크리에이터님들께 감사의 말씀을 드립니다. 크리워드 음원 서비스 이용 시 유의사항을 안내드립…" at bounding box center [441, 121] width 461 height 461
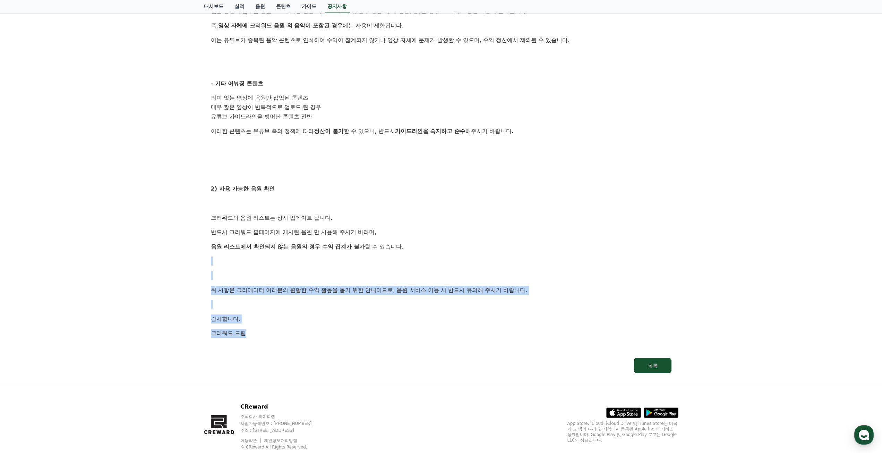
drag, startPoint x: 450, startPoint y: 255, endPoint x: 463, endPoint y: 327, distance: 73.4
click at [463, 327] on div "안녕하세요, 크리워드입니다. 크리워드를 이용해주시는 크리에이터님들께 감사의 말씀을 드립니다. 크리워드 음원 서비스 이용 시 유의사항을 안내드립…" at bounding box center [441, 121] width 461 height 461
click at [463, 329] on p "크리워드 드림" at bounding box center [441, 333] width 461 height 9
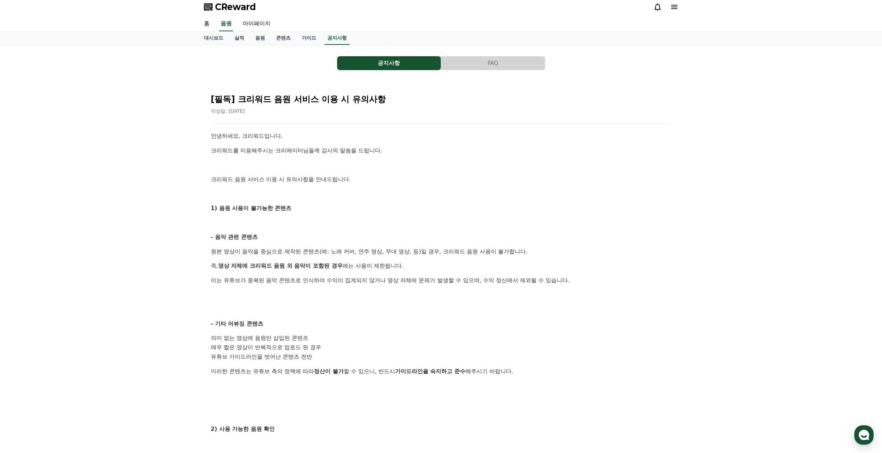
scroll to position [0, 0]
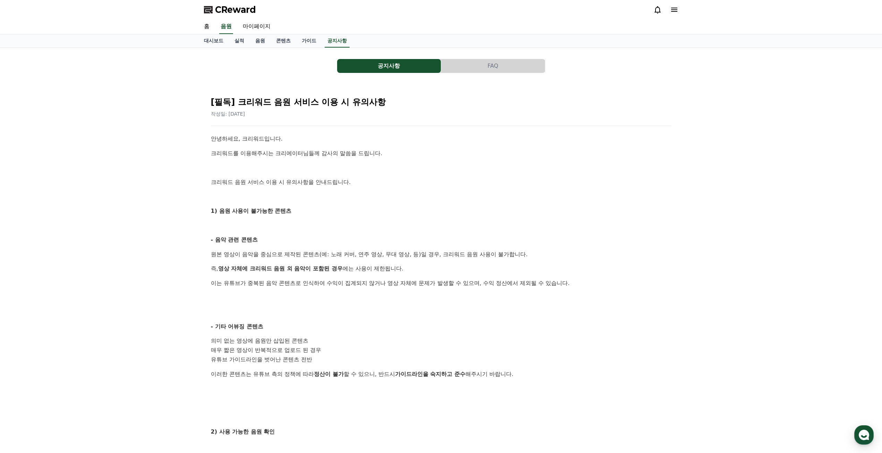
click at [365, 73] on button "공지사항" at bounding box center [389, 66] width 104 height 14
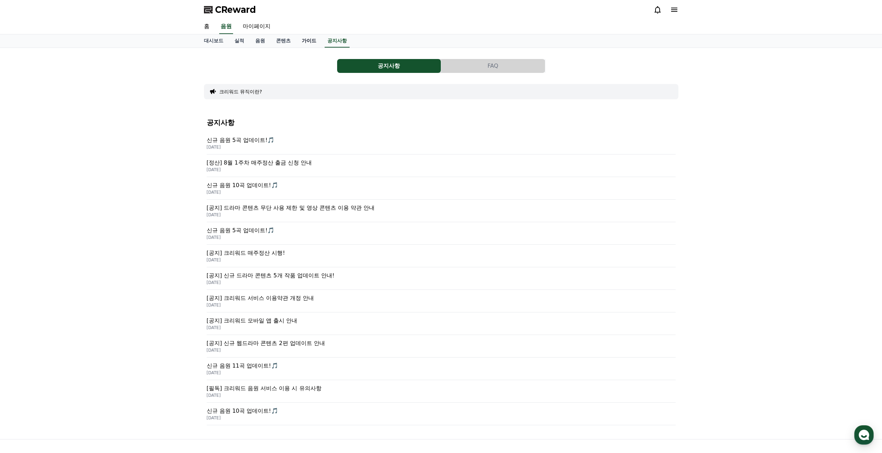
click at [308, 45] on link "가이드" at bounding box center [309, 40] width 26 height 13
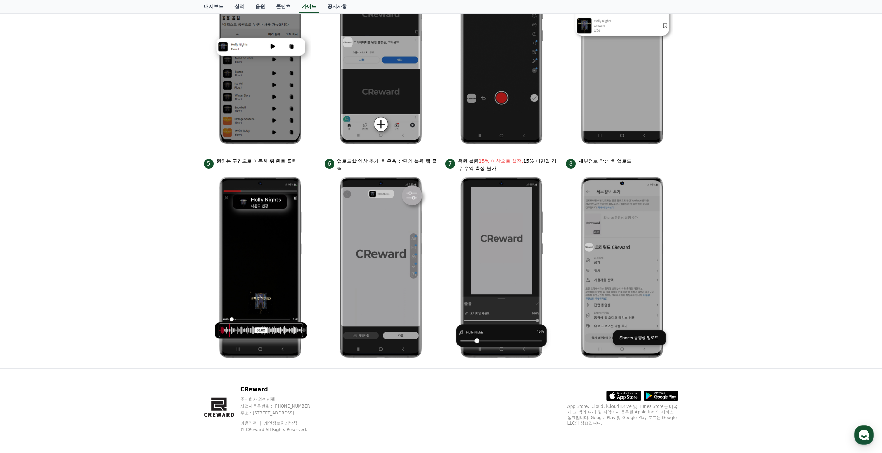
scroll to position [189, 0]
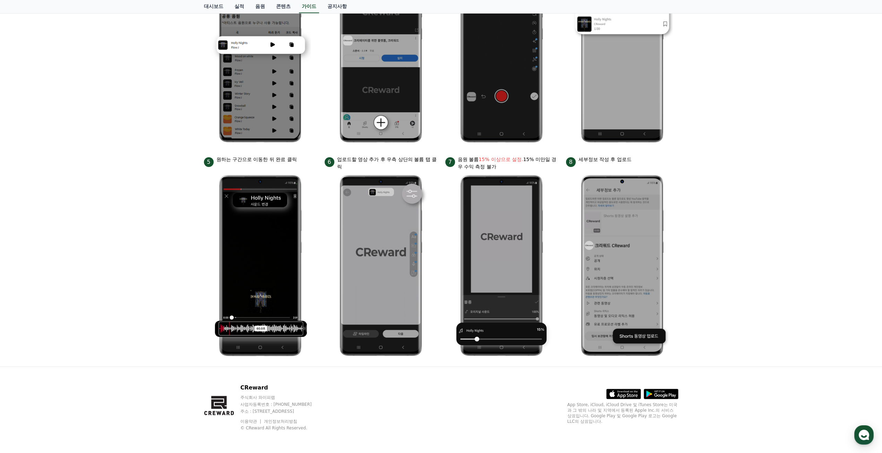
click at [626, 260] on img at bounding box center [622, 265] width 101 height 190
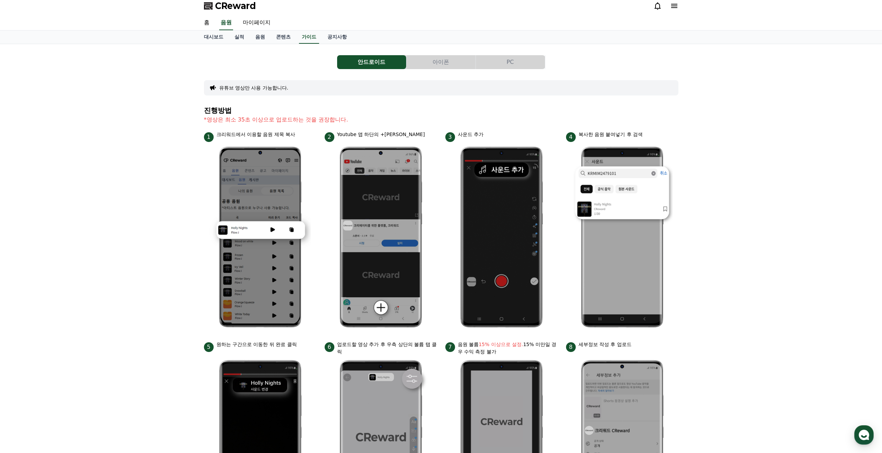
scroll to position [0, 0]
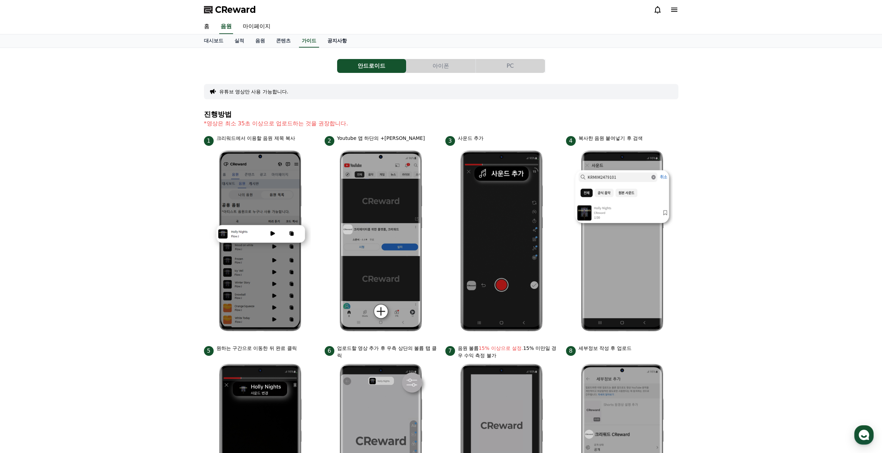
click at [330, 46] on link "공지사항" at bounding box center [337, 40] width 31 height 13
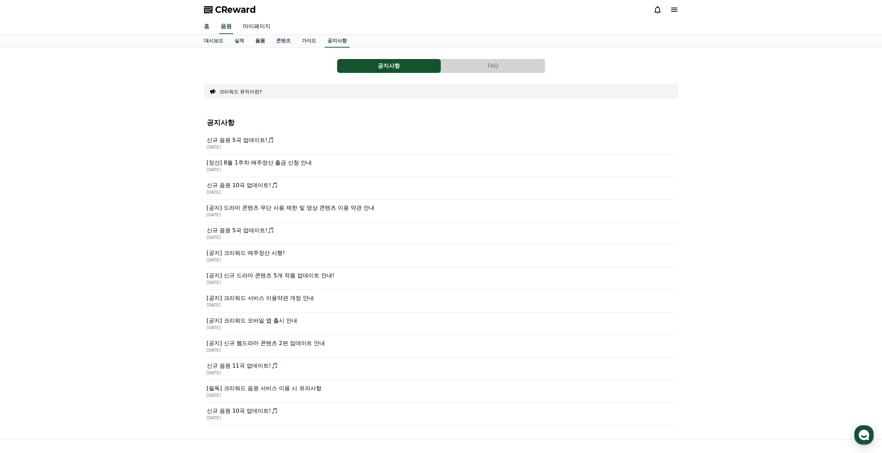
click at [265, 39] on link "음원" at bounding box center [260, 40] width 21 height 13
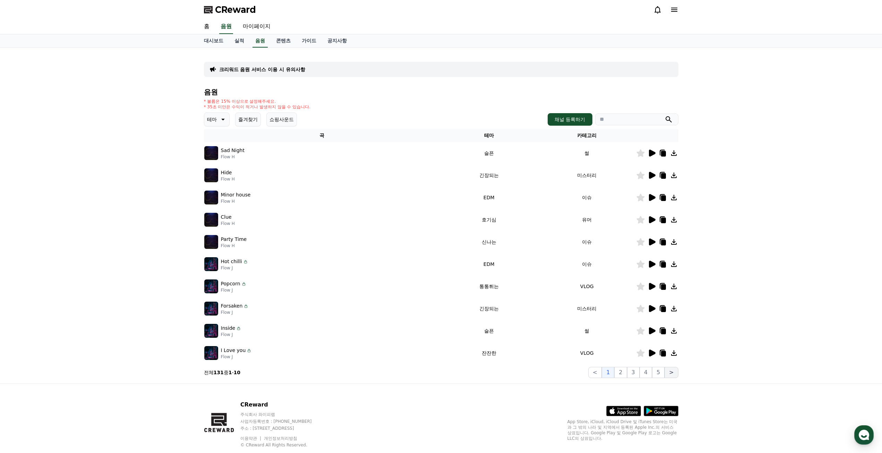
click at [670, 372] on button ">" at bounding box center [672, 372] width 14 height 11
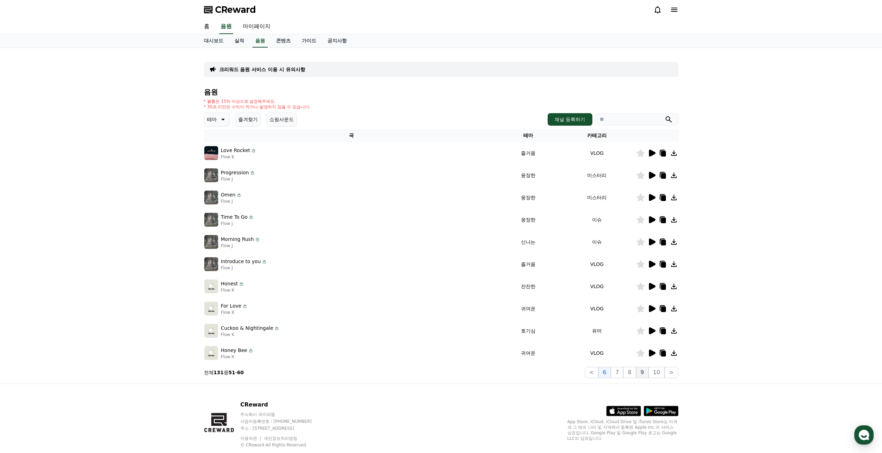
click at [649, 375] on button "9" at bounding box center [642, 372] width 12 height 11
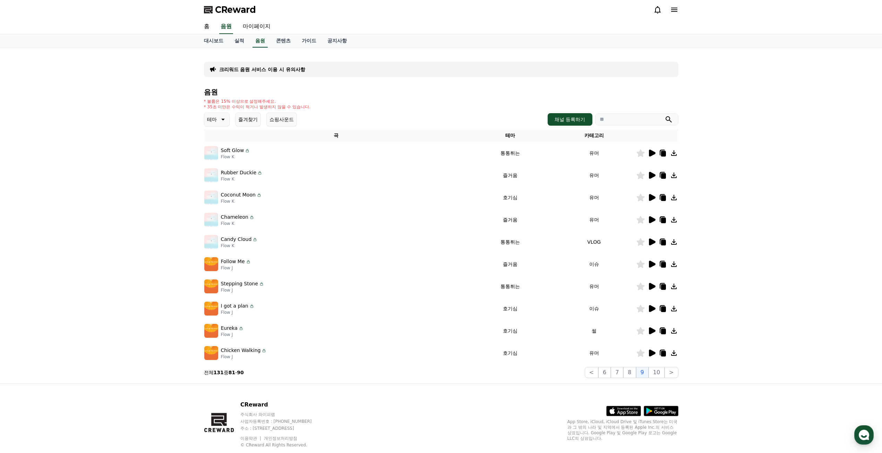
click at [651, 356] on icon at bounding box center [652, 353] width 8 height 8
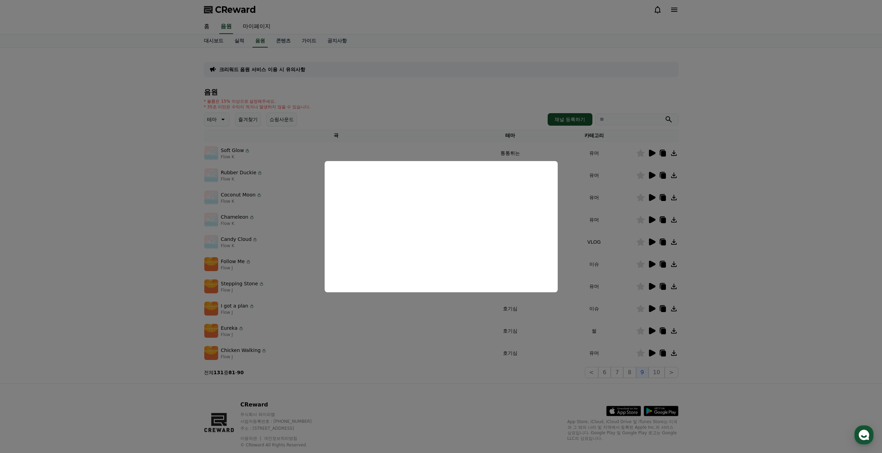
click at [719, 295] on button "close modal" at bounding box center [441, 226] width 882 height 453
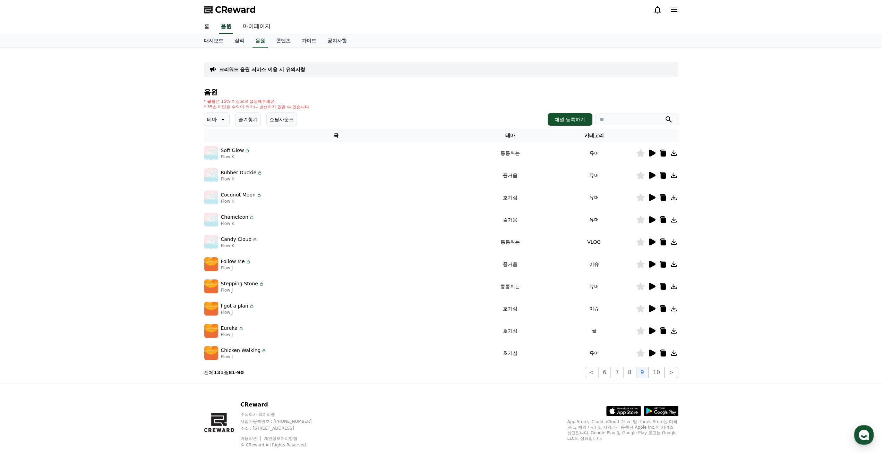
click at [653, 327] on icon at bounding box center [652, 330] width 8 height 8
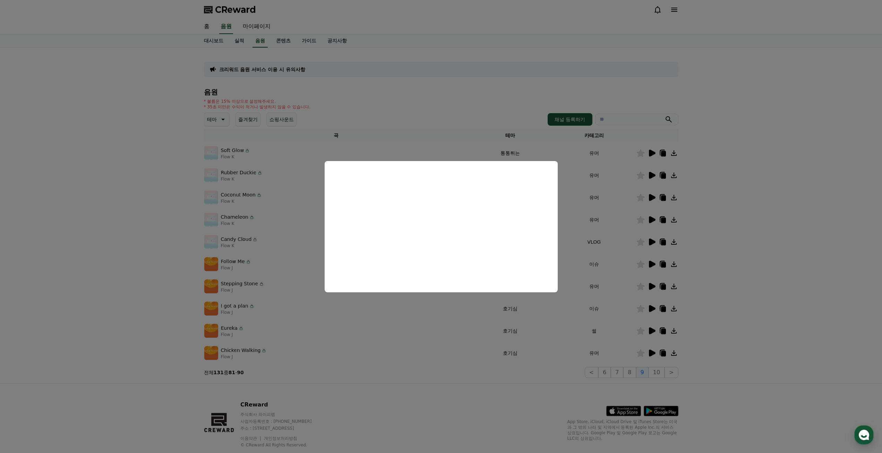
click at [698, 235] on button "close modal" at bounding box center [441, 226] width 882 height 453
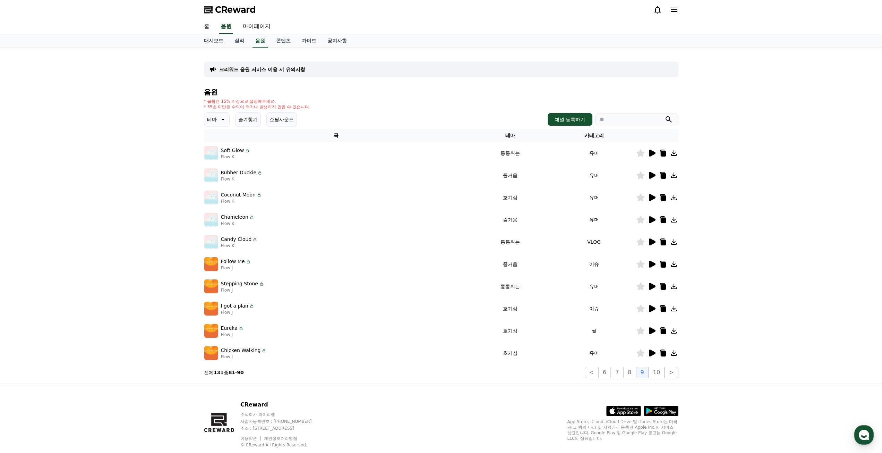
click at [652, 307] on icon at bounding box center [652, 308] width 7 height 7
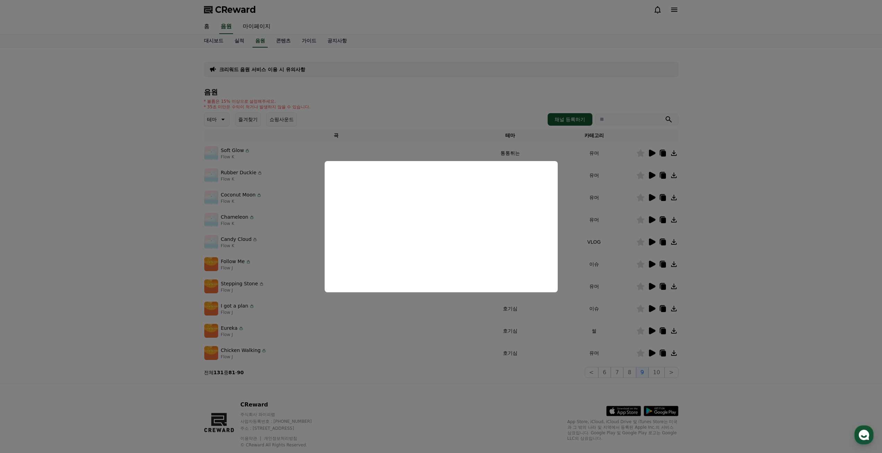
click at [734, 314] on button "close modal" at bounding box center [441, 226] width 882 height 453
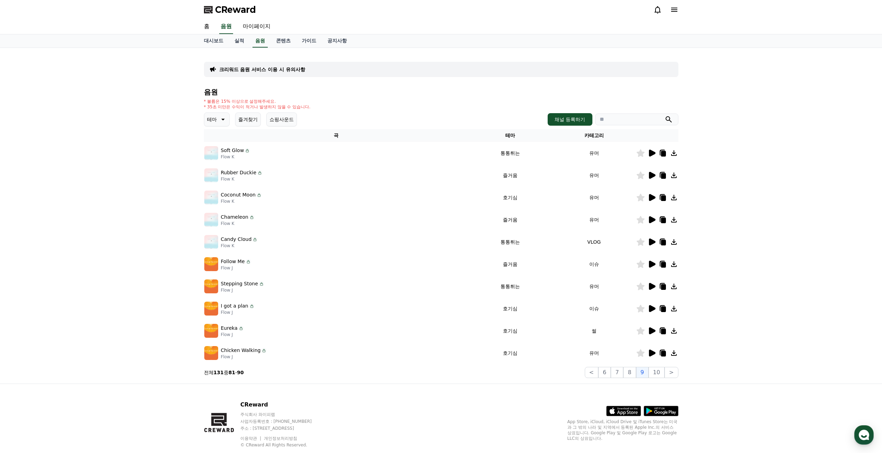
click at [652, 288] on icon at bounding box center [652, 286] width 7 height 7
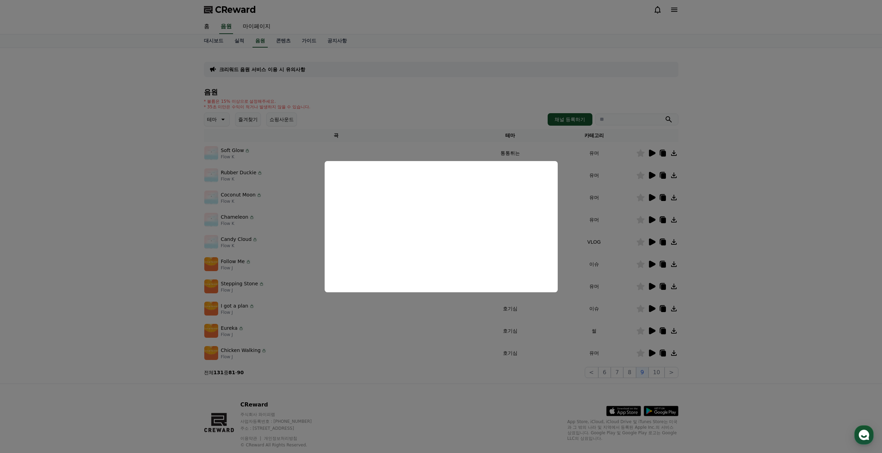
click at [731, 273] on button "close modal" at bounding box center [441, 226] width 882 height 453
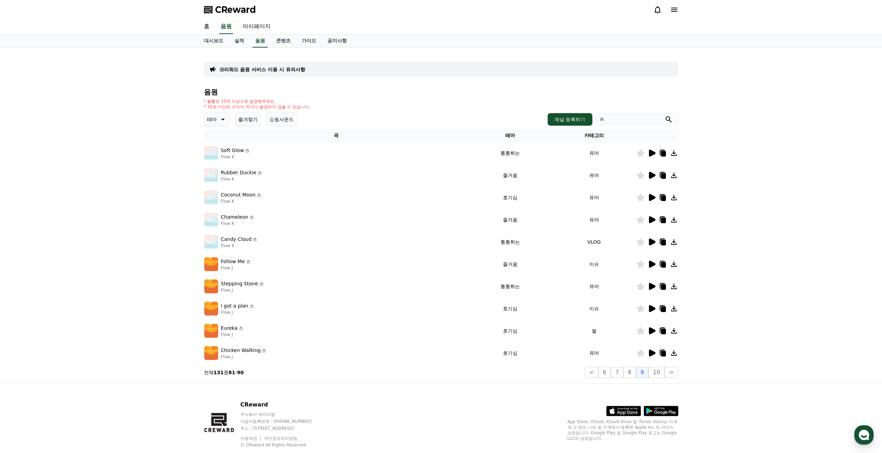
click at [653, 265] on icon at bounding box center [652, 264] width 7 height 7
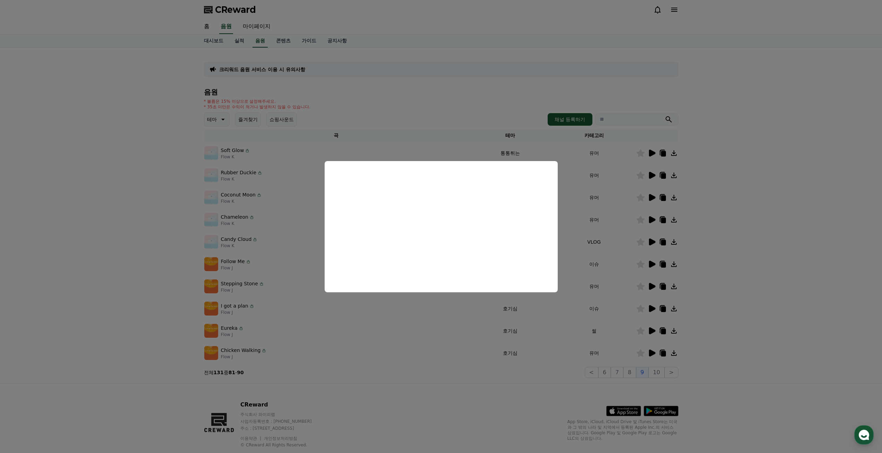
click at [724, 252] on button "close modal" at bounding box center [441, 226] width 882 height 453
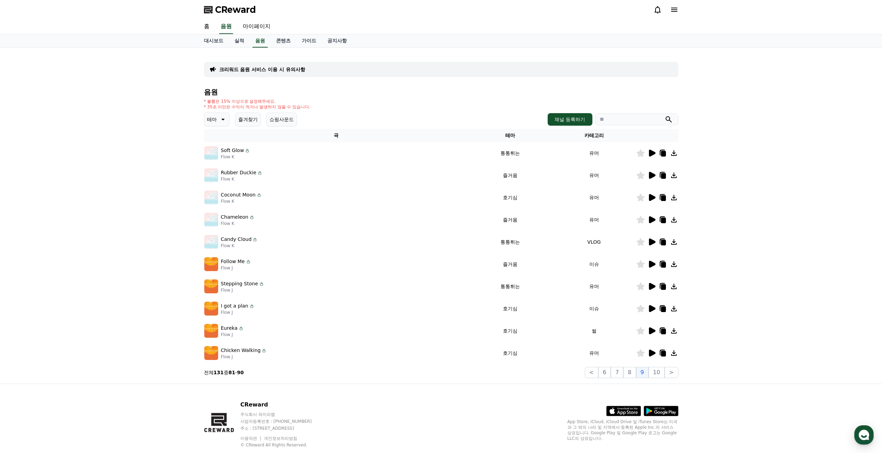
click at [653, 244] on icon at bounding box center [652, 242] width 8 height 8
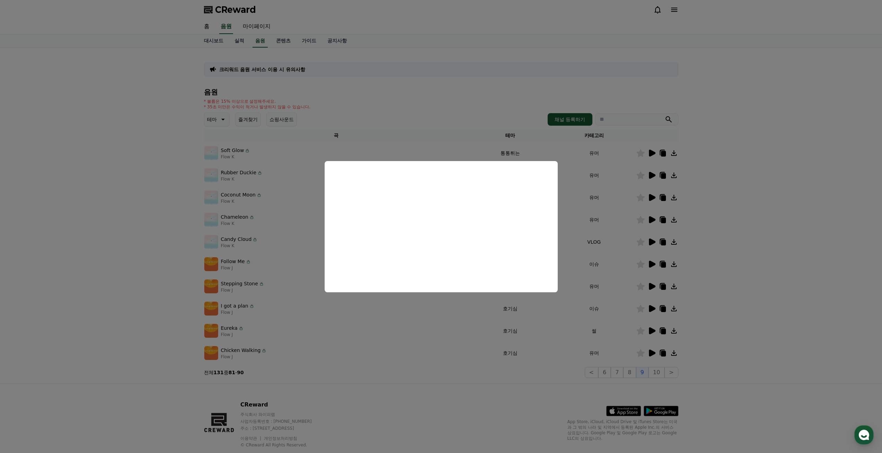
click at [780, 265] on button "close modal" at bounding box center [441, 226] width 882 height 453
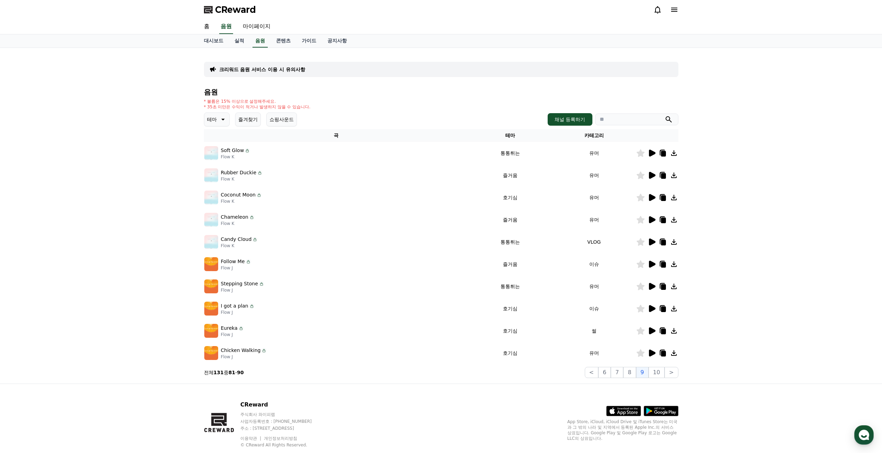
click at [653, 349] on icon at bounding box center [652, 353] width 8 height 8
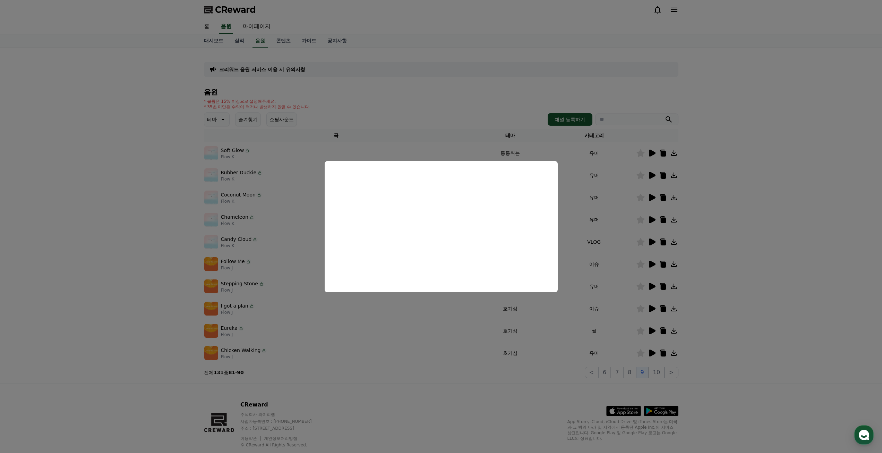
click at [706, 258] on button "close modal" at bounding box center [441, 226] width 882 height 453
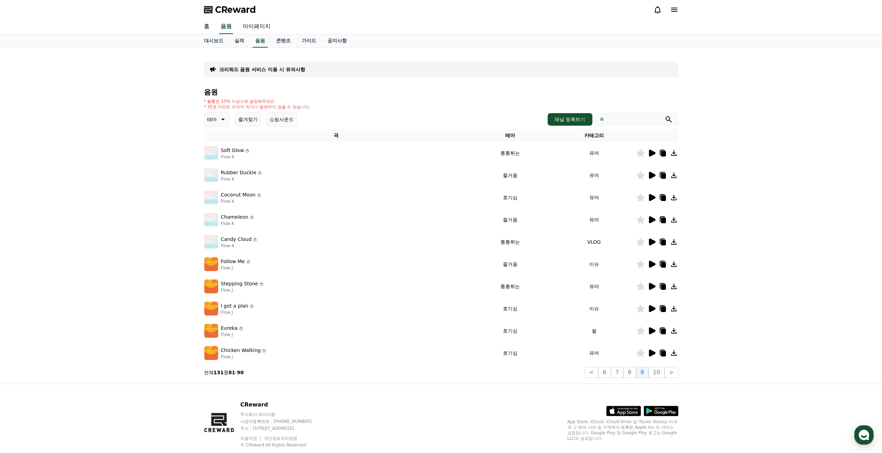
click at [650, 243] on icon at bounding box center [652, 241] width 7 height 7
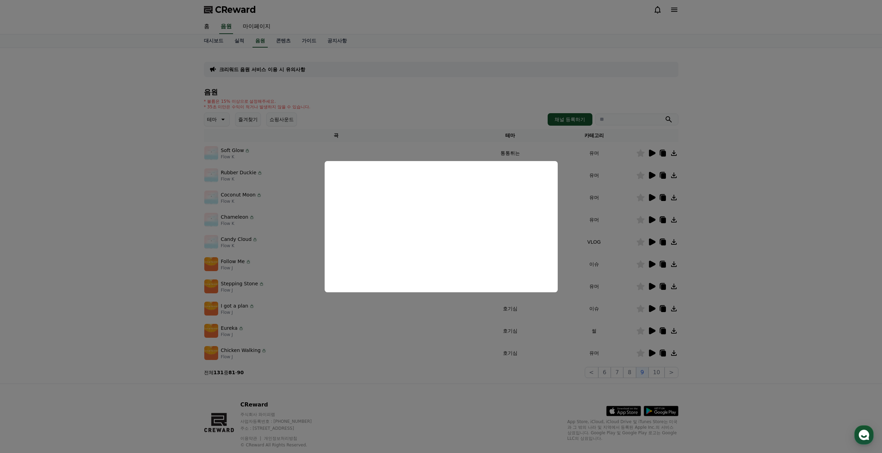
click at [704, 239] on button "close modal" at bounding box center [441, 226] width 882 height 453
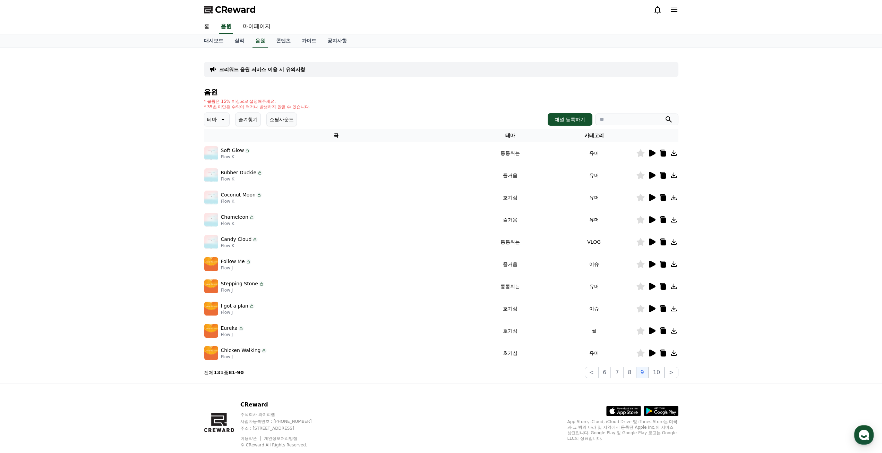
click at [648, 196] on icon at bounding box center [652, 197] width 8 height 8
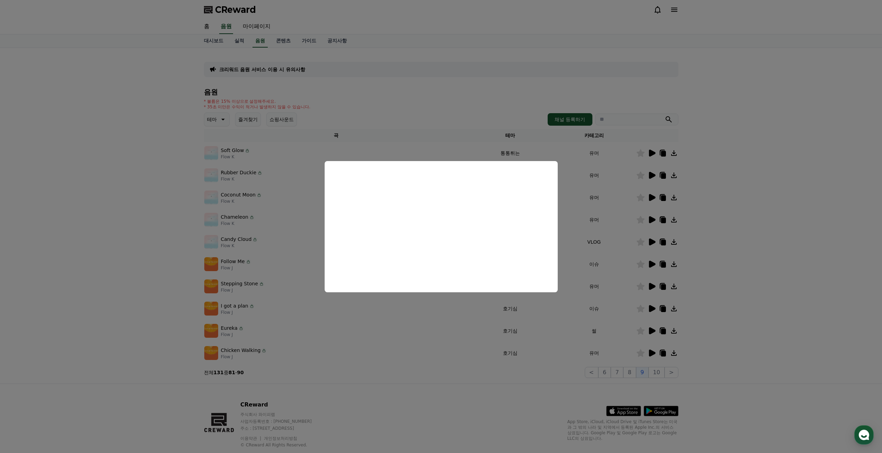
click at [698, 207] on button "close modal" at bounding box center [441, 226] width 882 height 453
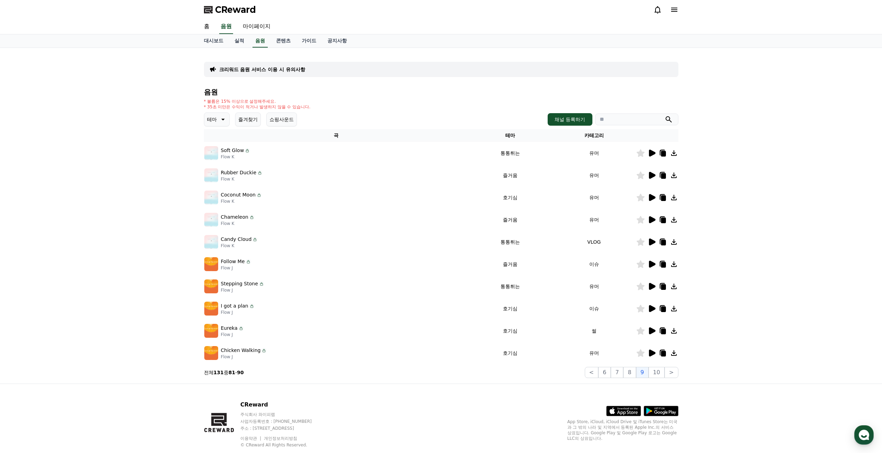
click at [652, 351] on icon at bounding box center [652, 352] width 7 height 7
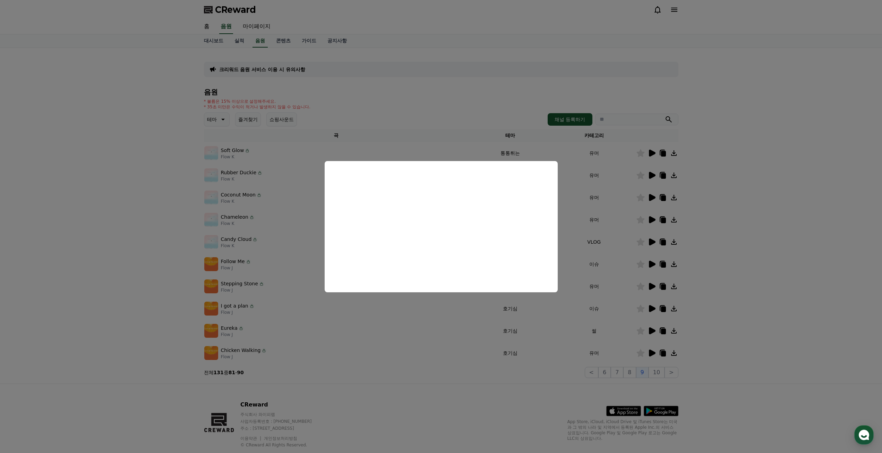
click at [694, 354] on button "close modal" at bounding box center [441, 226] width 882 height 453
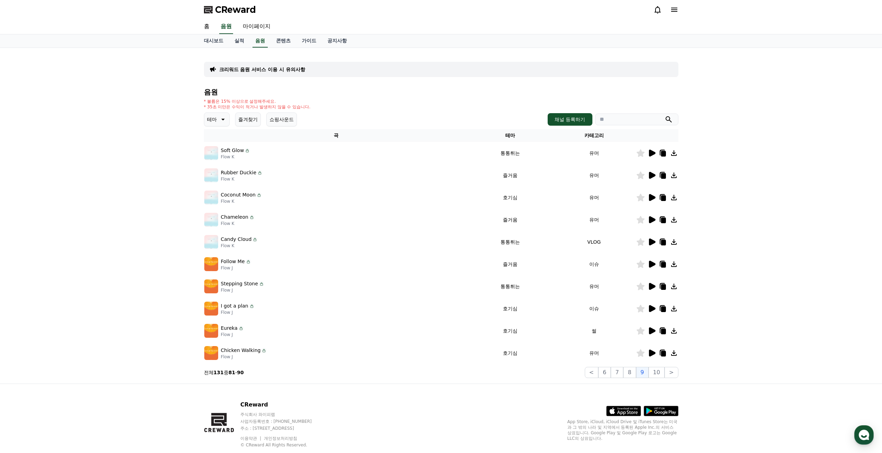
click at [642, 352] on icon at bounding box center [641, 353] width 8 height 8
click at [647, 154] on div at bounding box center [658, 153] width 42 height 8
click at [653, 155] on icon at bounding box center [652, 153] width 8 height 8
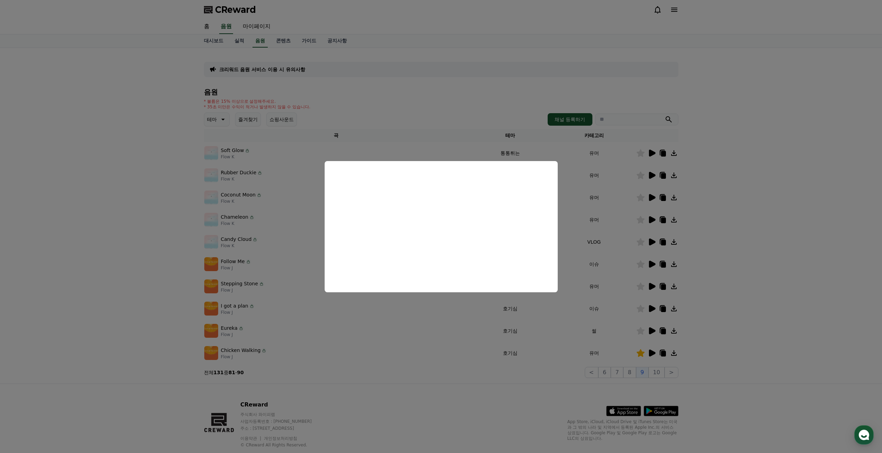
click at [727, 271] on button "close modal" at bounding box center [441, 226] width 882 height 453
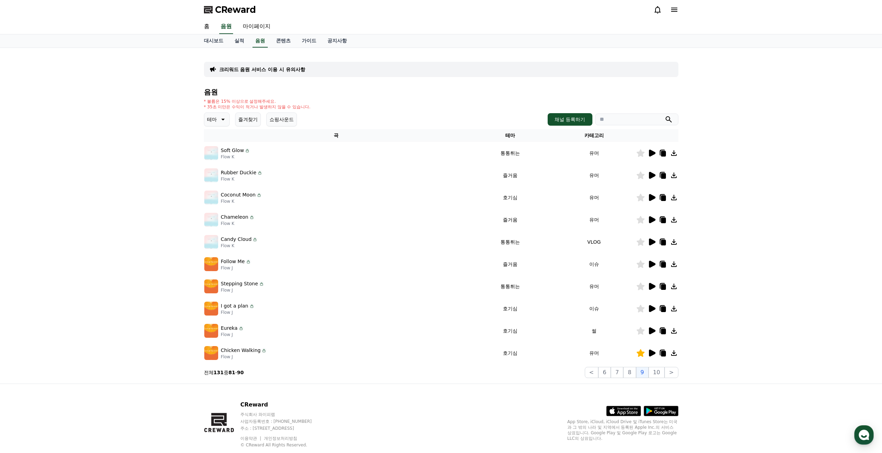
click at [675, 10] on icon at bounding box center [674, 10] width 6 height 4
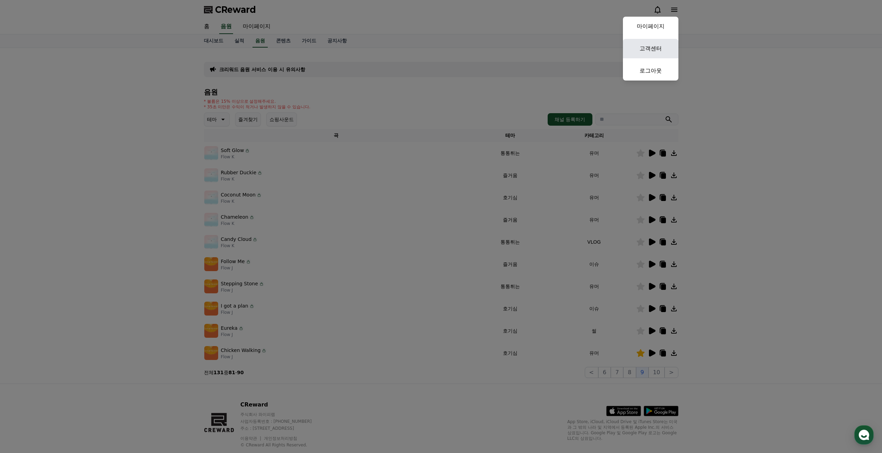
click at [658, 43] on link "고객센터" at bounding box center [651, 48] width 56 height 19
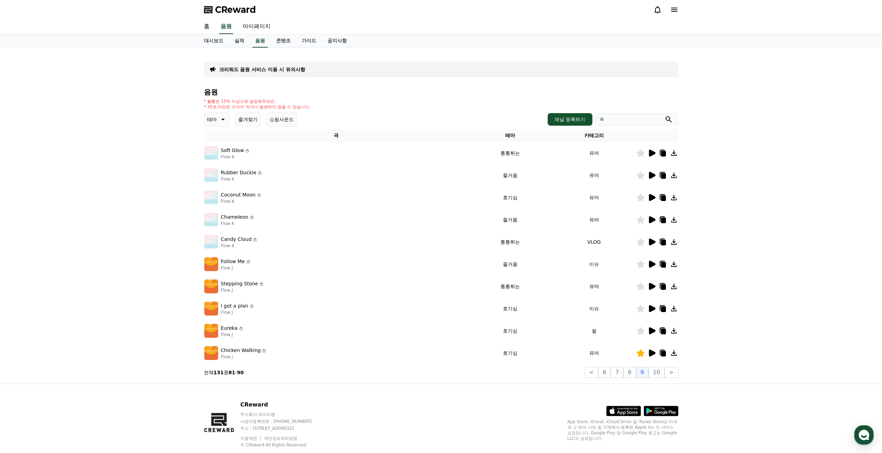
click at [664, 353] on icon at bounding box center [663, 354] width 5 height 6
click at [303, 39] on link "가이드" at bounding box center [309, 40] width 26 height 13
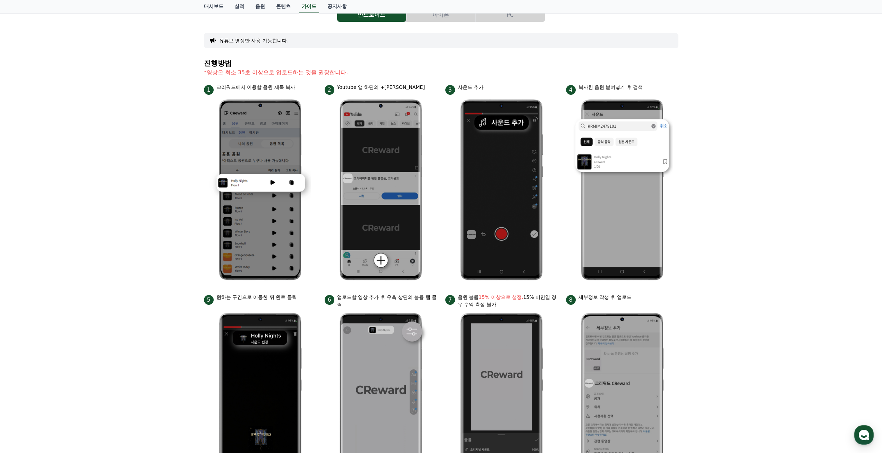
scroll to position [173, 0]
